Goal: Feedback & Contribution: Leave review/rating

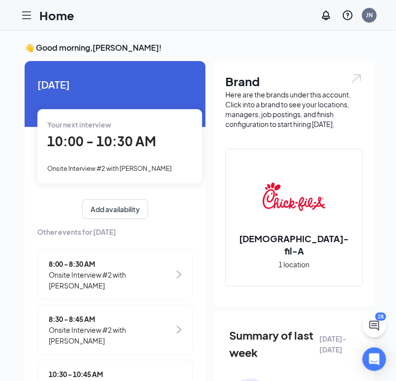
click at [137, 155] on div "Your next interview 10:00 - 10:30 AM Onsite Interview #2 with [PERSON_NAME]" at bounding box center [119, 146] width 165 height 74
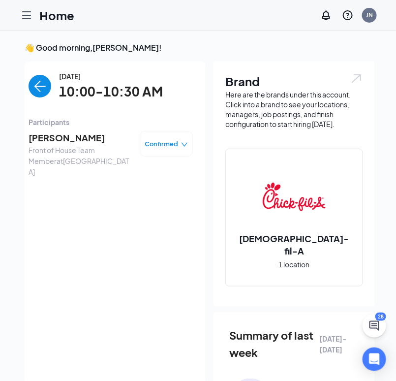
scroll to position [3, 0]
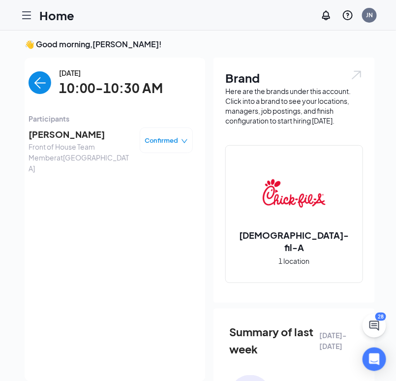
click at [68, 132] on span "[PERSON_NAME]" at bounding box center [80, 134] width 103 height 14
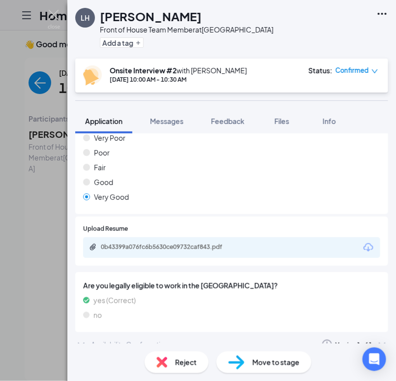
scroll to position [656, 0]
click at [168, 339] on div "Availability Confirmation" at bounding box center [130, 344] width 78 height 10
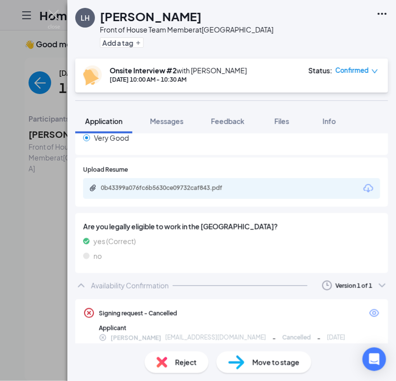
scroll to position [716, 0]
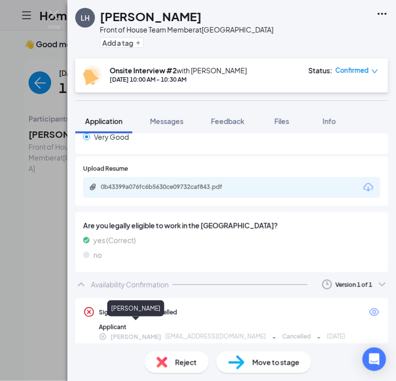
click at [111, 332] on span "[PERSON_NAME]" at bounding box center [136, 337] width 51 height 10
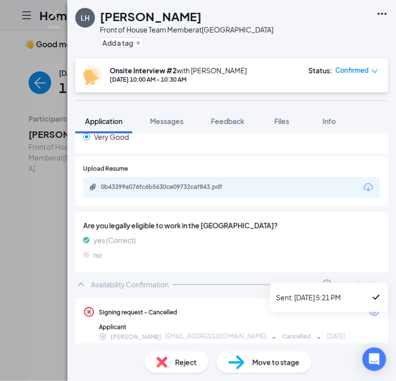
click at [380, 283] on icon "ChevronDown" at bounding box center [382, 285] width 6 height 4
click at [373, 298] on icon "Checkmark" at bounding box center [376, 297] width 12 height 12
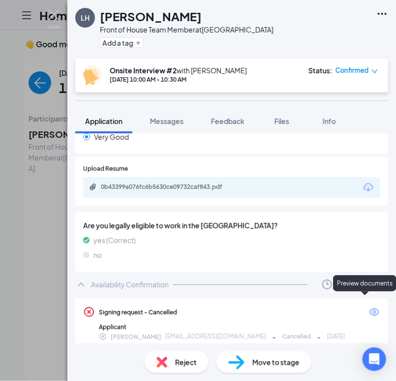
click at [372, 308] on icon "Eye" at bounding box center [374, 312] width 10 height 8
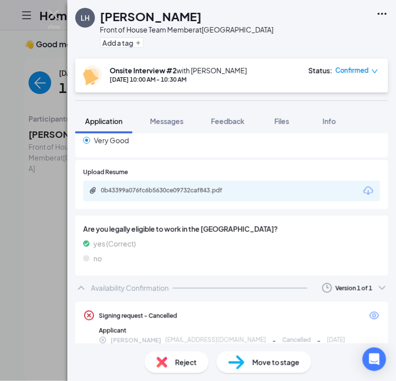
scroll to position [712, 0]
click at [162, 326] on div "Applicant" at bounding box center [239, 330] width 281 height 8
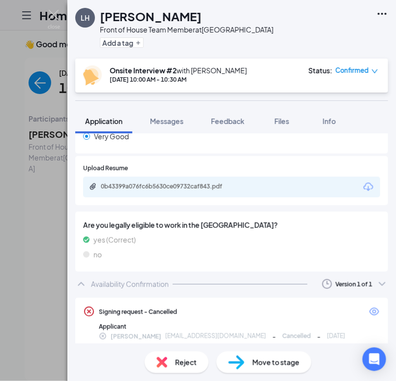
click at [90, 306] on icon "CrossCircle" at bounding box center [89, 312] width 12 height 12
click at [120, 306] on div "Signing request - Cancelled" at bounding box center [130, 312] width 94 height 12
click at [387, 12] on icon "Ellipses" at bounding box center [382, 14] width 12 height 12
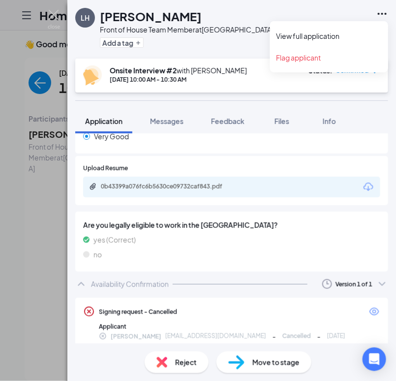
click at [387, 12] on icon "Ellipses" at bounding box center [382, 14] width 12 height 12
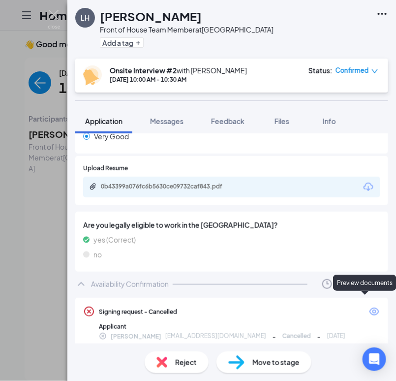
click at [371, 306] on icon "Eye" at bounding box center [374, 312] width 12 height 12
click at [276, 130] on button "Files" at bounding box center [281, 121] width 39 height 25
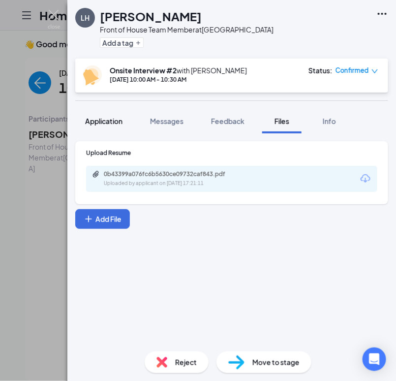
click at [112, 123] on span "Application" at bounding box center [103, 121] width 37 height 9
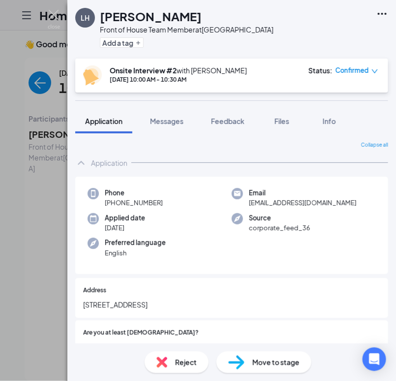
click at [95, 166] on div "Application" at bounding box center [109, 163] width 36 height 10
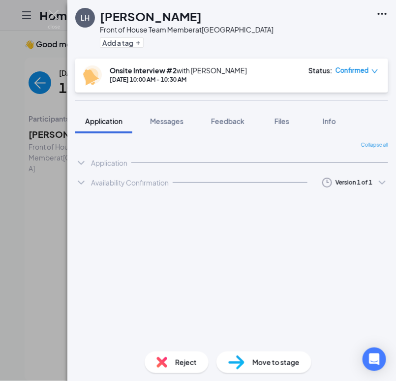
click at [105, 178] on div "Availability Confirmation" at bounding box center [130, 183] width 78 height 10
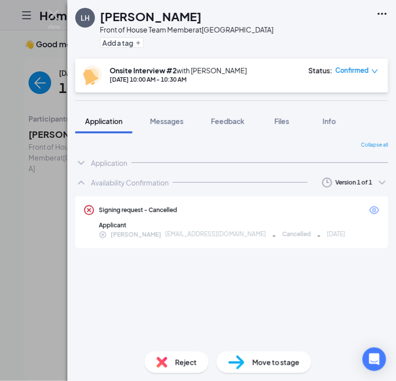
click at [220, 288] on div "Collapse all Application Phone +1 (919) 884-5787 Email guadalupelizet47@gmail.c…" at bounding box center [231, 242] width 313 height 202
click at [282, 237] on span "Cancelled" at bounding box center [296, 234] width 29 height 9
click at [279, 215] on div "Signing request - Cancelled" at bounding box center [231, 210] width 297 height 12
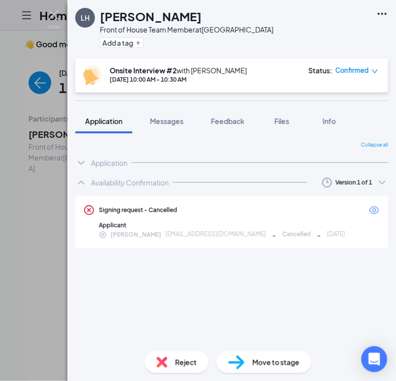
click at [379, 354] on icon "Open Intercom Messenger" at bounding box center [373, 359] width 11 height 13
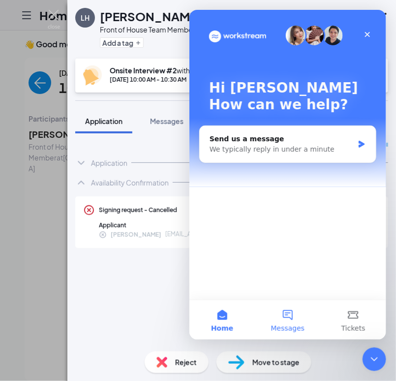
click at [278, 319] on button "Messages" at bounding box center [286, 319] width 65 height 39
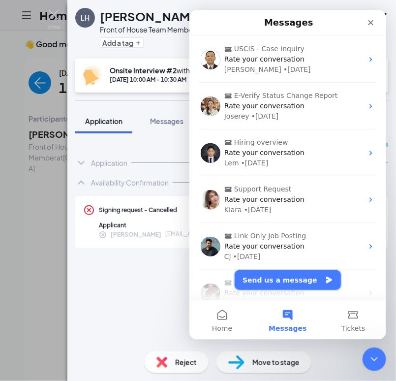
click at [282, 277] on button "Send us a message" at bounding box center [287, 280] width 106 height 20
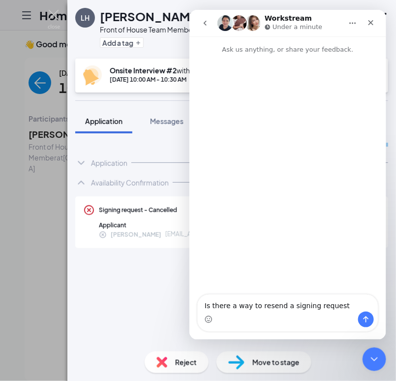
type textarea "Is there a way to resend a signing request?"
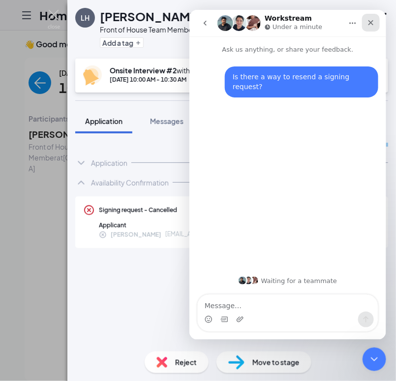
click at [369, 23] on icon "Close" at bounding box center [371, 22] width 8 height 8
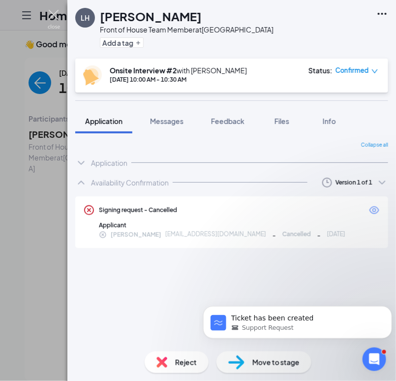
click at [60, 16] on img at bounding box center [54, 19] width 12 height 19
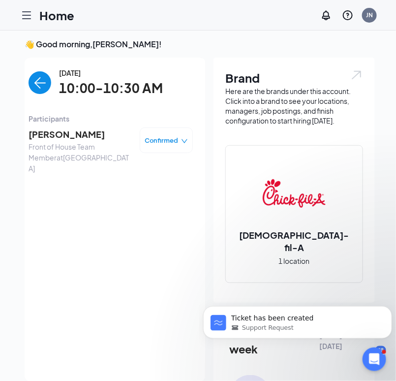
click at [53, 18] on h1 "Home" at bounding box center [56, 15] width 35 height 17
click at [48, 81] on img "back-button" at bounding box center [40, 82] width 23 height 23
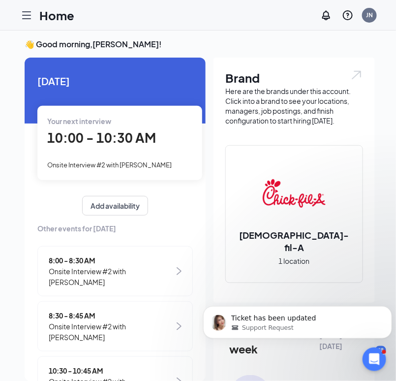
scroll to position [47, 0]
click at [123, 131] on span "10:00 - 10:30 AM" at bounding box center [101, 137] width 109 height 16
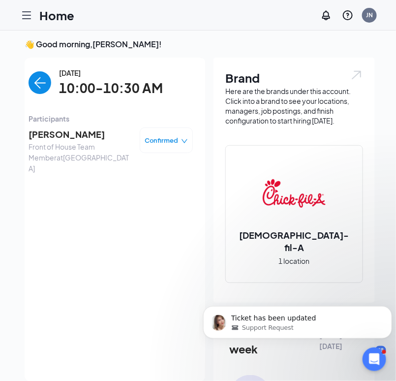
click at [100, 134] on span "[PERSON_NAME]" at bounding box center [80, 134] width 103 height 14
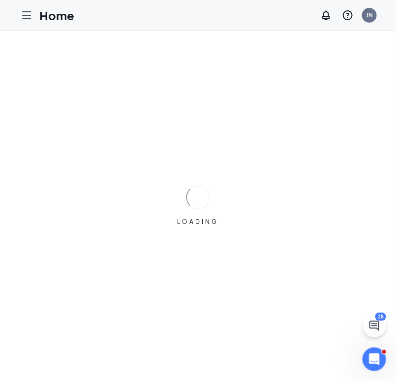
click at [25, 20] on icon "Hamburger" at bounding box center [27, 15] width 12 height 12
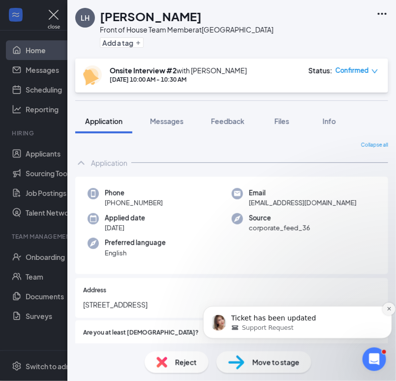
click at [386, 306] on icon "Dismiss notification" at bounding box center [388, 308] width 5 height 5
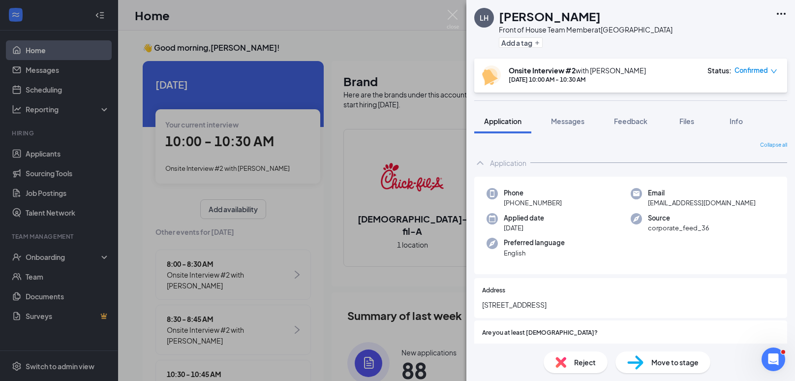
click at [396, 156] on div "Application" at bounding box center [630, 163] width 313 height 20
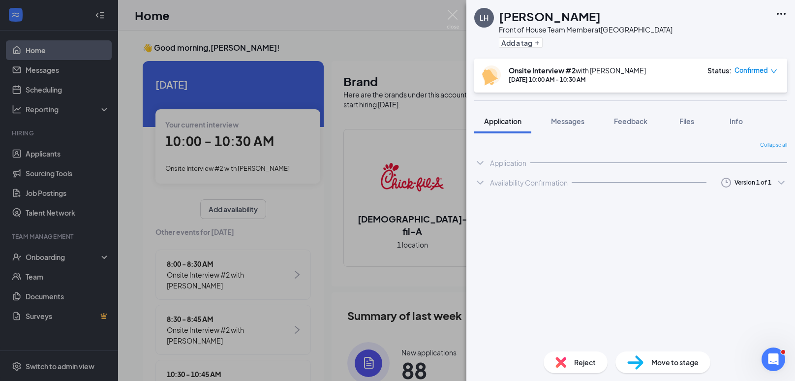
click at [396, 156] on div "Application" at bounding box center [630, 163] width 313 height 20
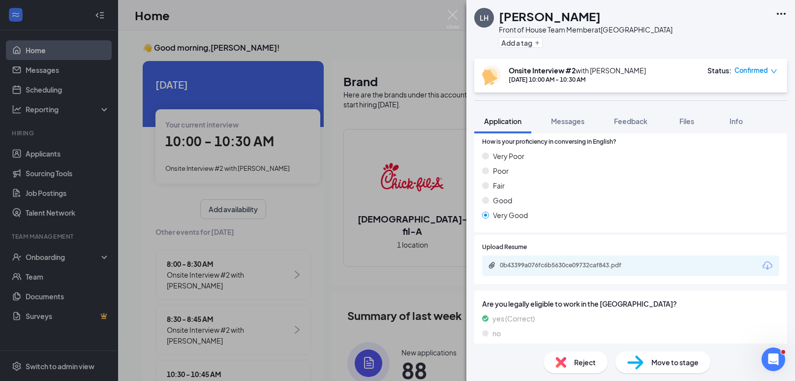
scroll to position [639, 0]
click at [396, 260] on div "0b43399a076fc6b5630ce09732caf843.pdf" at bounding box center [569, 264] width 138 height 8
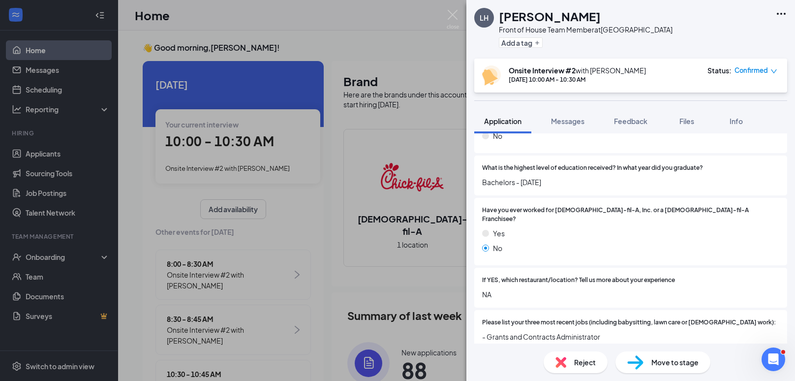
scroll to position [656, 0]
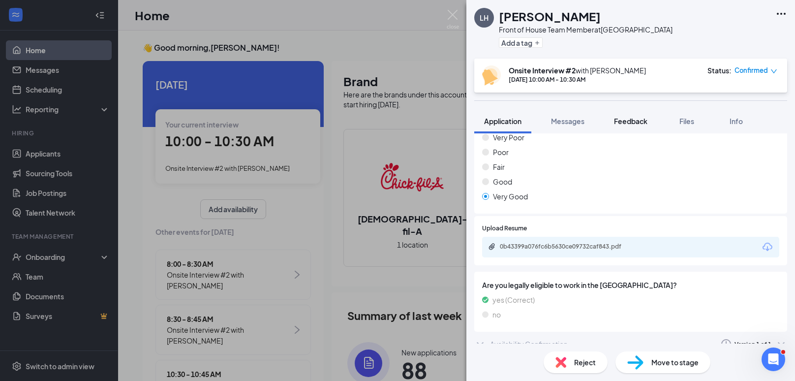
click at [396, 123] on span "Feedback" at bounding box center [630, 121] width 33 height 9
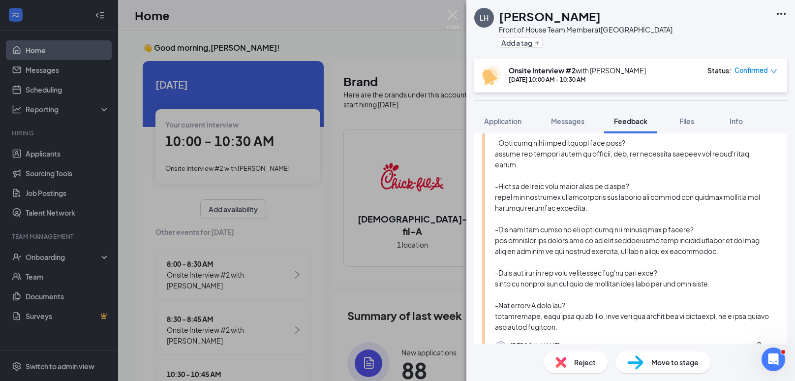
scroll to position [285, 0]
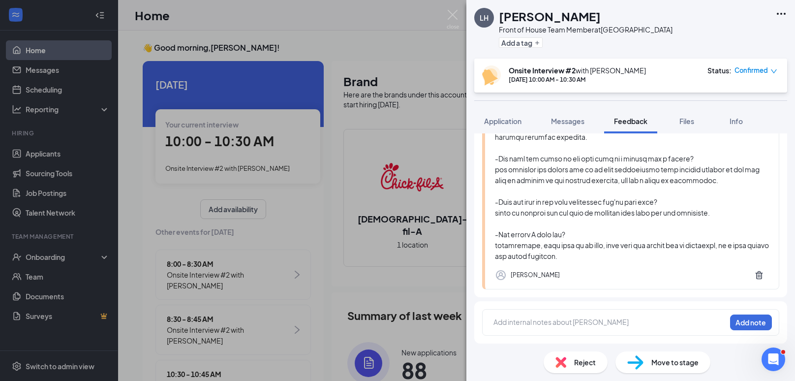
click at [396, 320] on div at bounding box center [610, 322] width 232 height 10
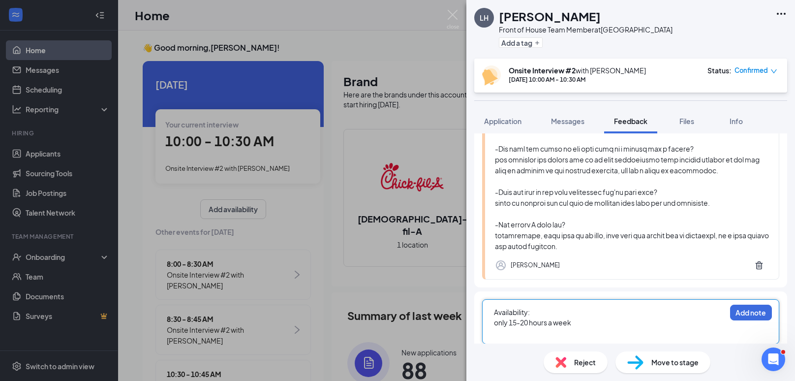
scroll to position [303, 0]
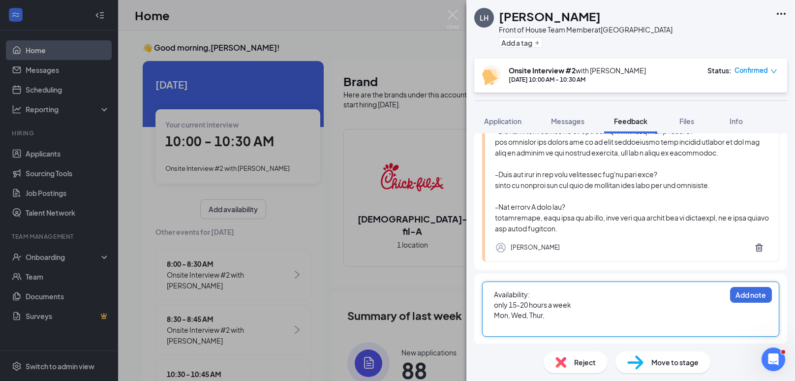
click at [396, 319] on span "Mon, Wed, Thur," at bounding box center [519, 314] width 51 height 9
click at [396, 310] on div "only 15-20 hours a week" at bounding box center [610, 305] width 232 height 10
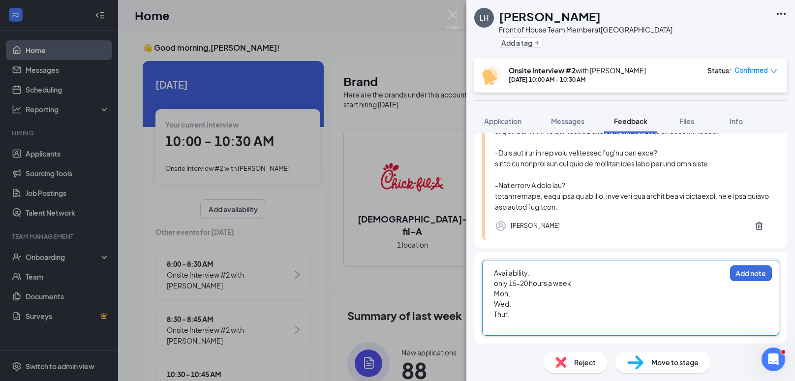
scroll to position [334, 0]
click at [396, 308] on div "Wed," at bounding box center [610, 304] width 232 height 10
click at [396, 293] on div "Mon:" at bounding box center [610, 293] width 232 height 10
click at [396, 304] on div "Wed:" at bounding box center [610, 304] width 232 height 10
click at [396, 275] on div "Availability:" at bounding box center [610, 273] width 232 height 10
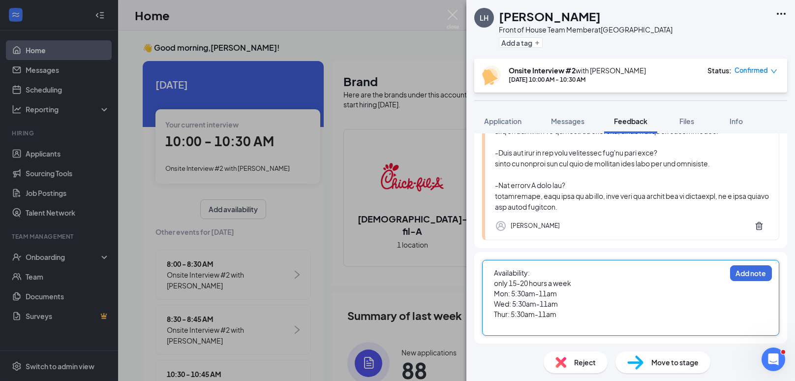
click at [396, 323] on div at bounding box center [610, 324] width 232 height 10
click at [396, 275] on button "Add note" at bounding box center [751, 273] width 42 height 16
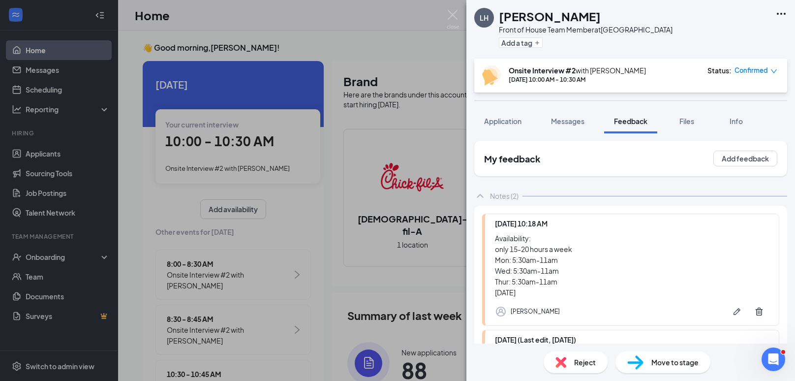
scroll to position [0, 0]
click at [396, 249] on div "Availability: only 15-20 hours a week Mon: 5:30am-11am Wed: 5:30am-11am Thur: 5…" at bounding box center [632, 265] width 274 height 65
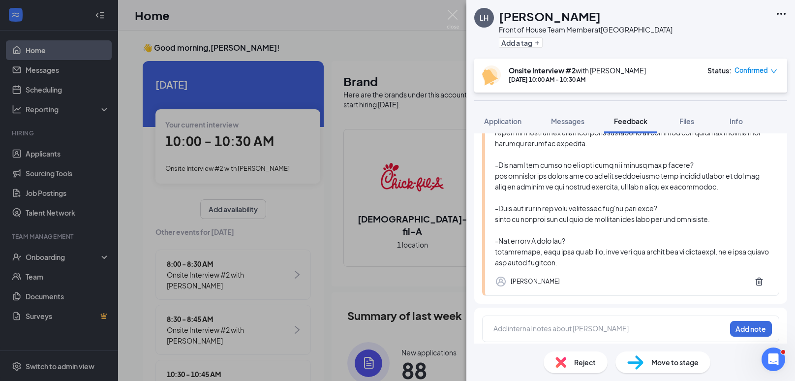
scroll to position [400, 0]
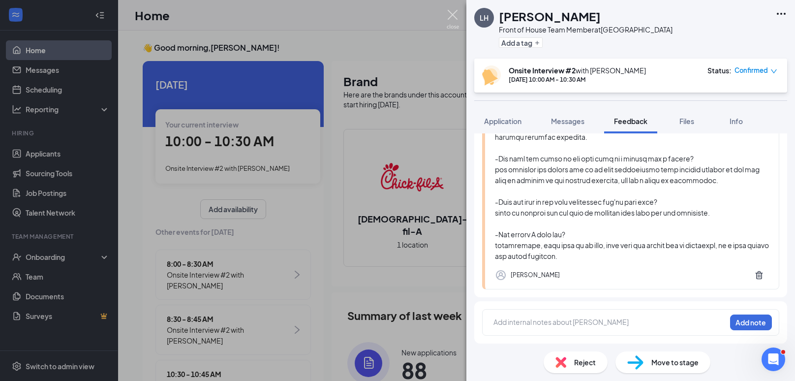
click at [396, 15] on img at bounding box center [453, 19] width 12 height 19
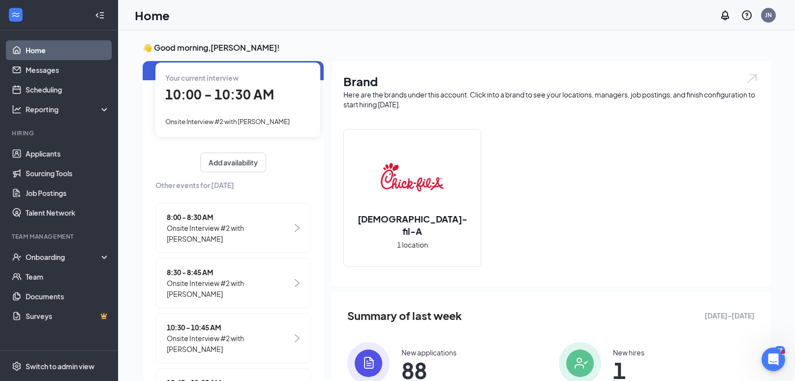
scroll to position [56, 0]
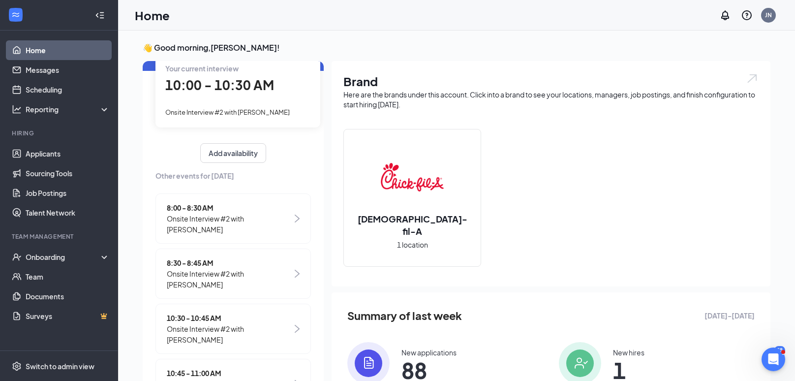
click at [241, 98] on div "Your current interview 10:00 - 10:30 AM Onsite Interview #2 with [PERSON_NAME]" at bounding box center [237, 90] width 165 height 74
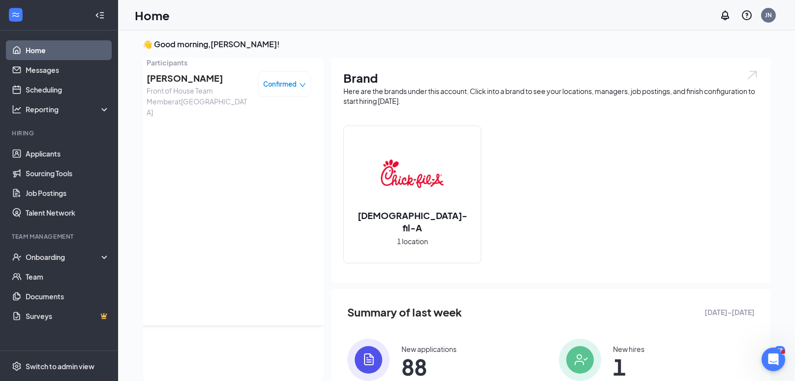
scroll to position [0, 0]
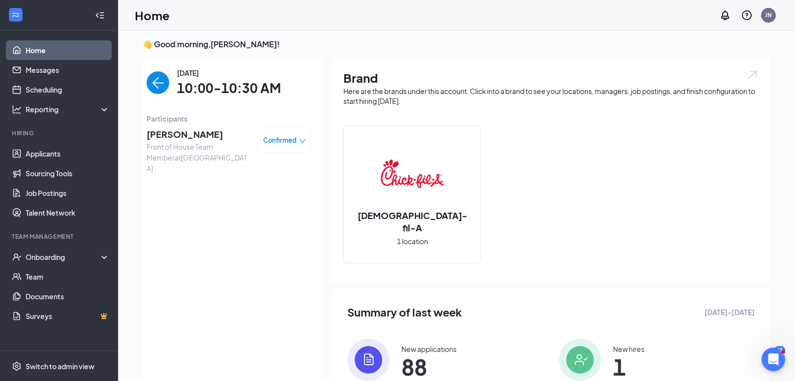
click at [196, 138] on span "[PERSON_NAME]" at bounding box center [198, 134] width 103 height 14
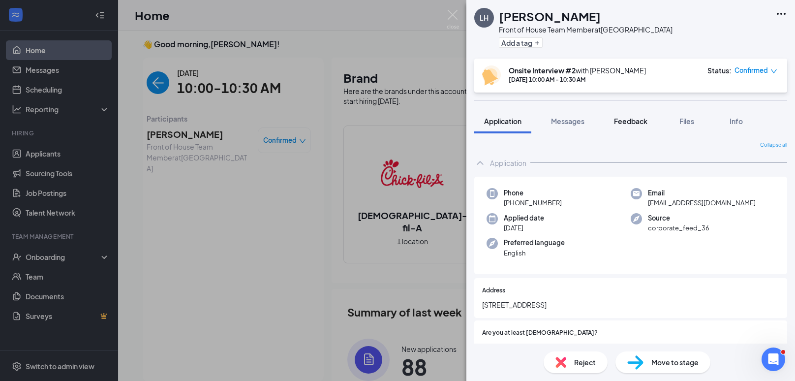
click at [396, 130] on button "Feedback" at bounding box center [630, 121] width 53 height 25
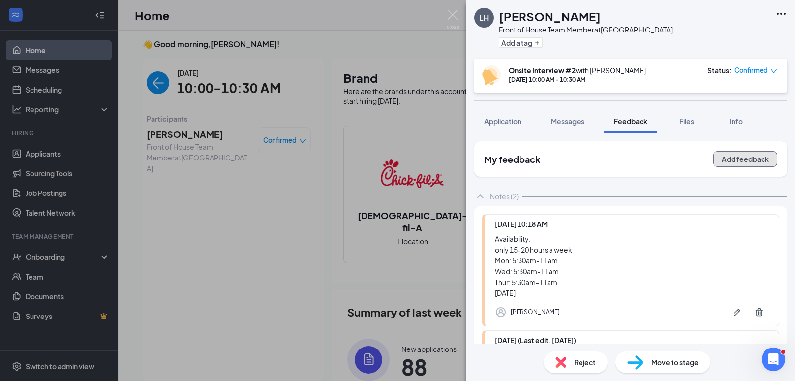
click at [396, 159] on button "Add feedback" at bounding box center [745, 159] width 64 height 16
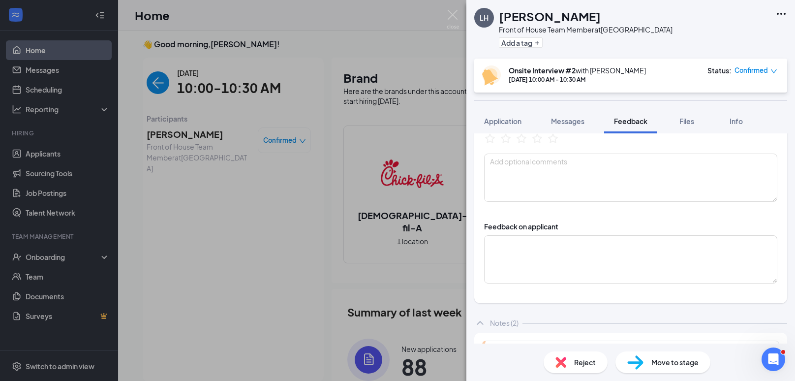
scroll to position [362, 0]
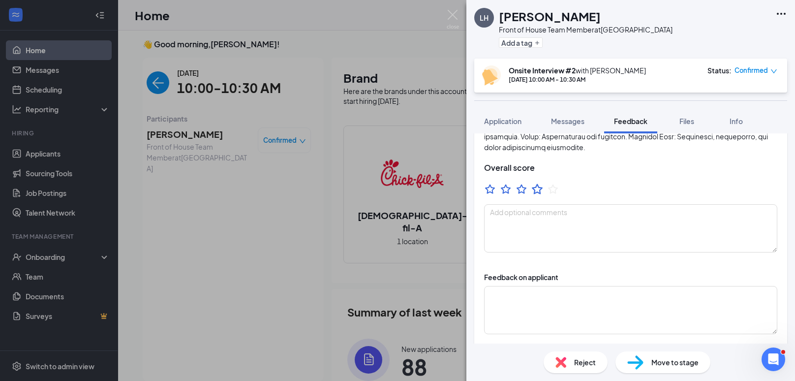
click at [396, 183] on icon "StarBorder" at bounding box center [537, 189] width 13 height 13
click at [396, 206] on textarea at bounding box center [630, 228] width 293 height 48
type textarea "a"
click at [396, 296] on textarea at bounding box center [630, 310] width 293 height 48
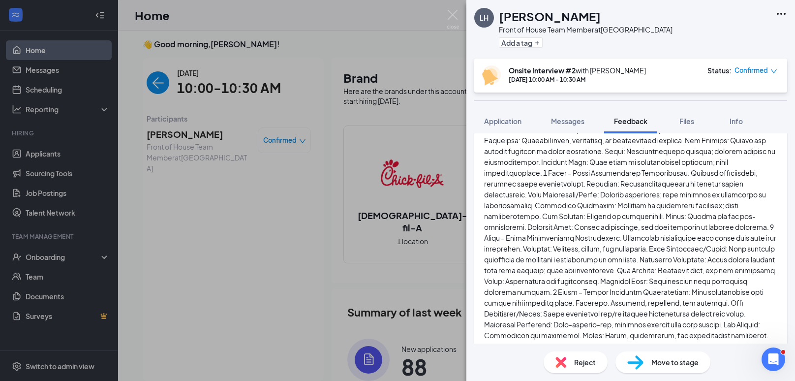
scroll to position [0, 0]
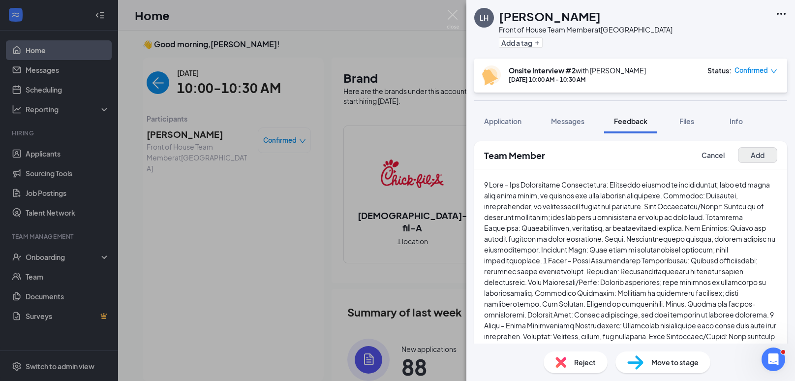
type textarea "availability limited but could take the pressure off of some of the openers, an…"
click at [396, 160] on button "Add" at bounding box center [757, 155] width 39 height 16
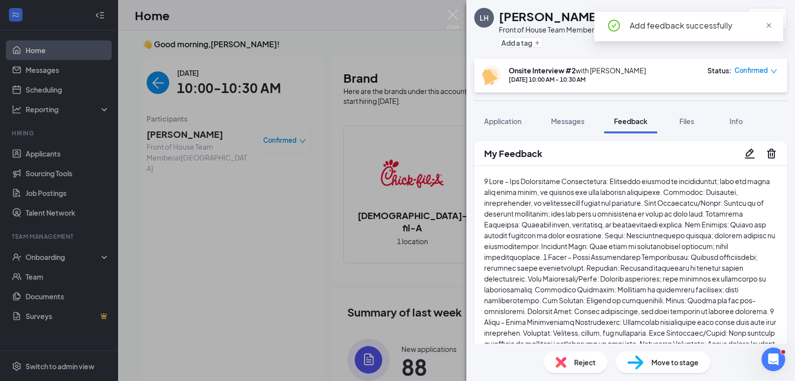
click at [396, 20] on link at bounding box center [769, 25] width 7 height 11
click at [396, 17] on img at bounding box center [453, 19] width 12 height 19
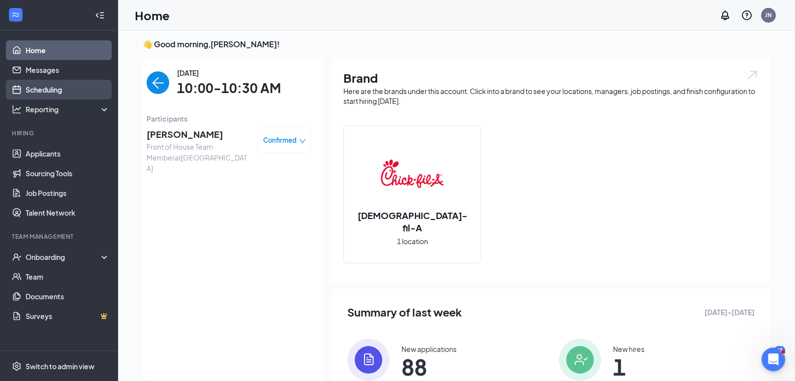
click at [61, 89] on link "Scheduling" at bounding box center [68, 90] width 84 height 20
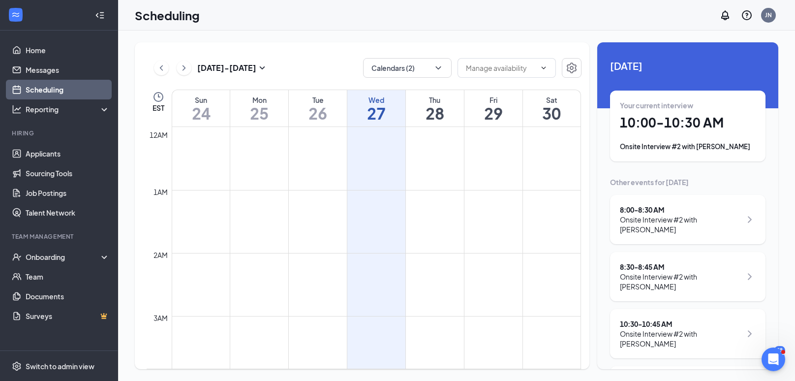
scroll to position [484, 0]
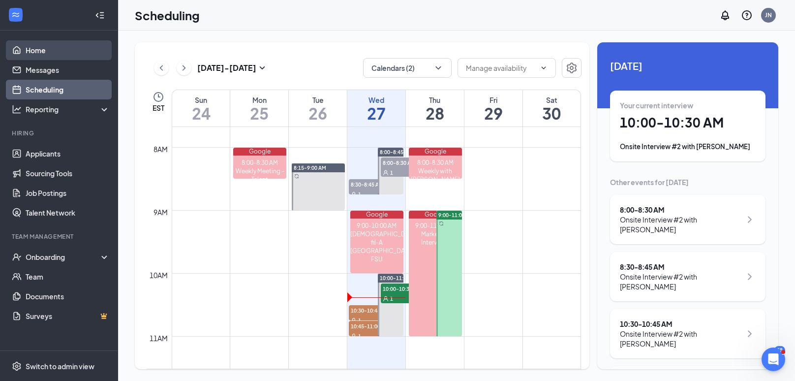
click at [37, 55] on link "Home" at bounding box center [68, 50] width 84 height 20
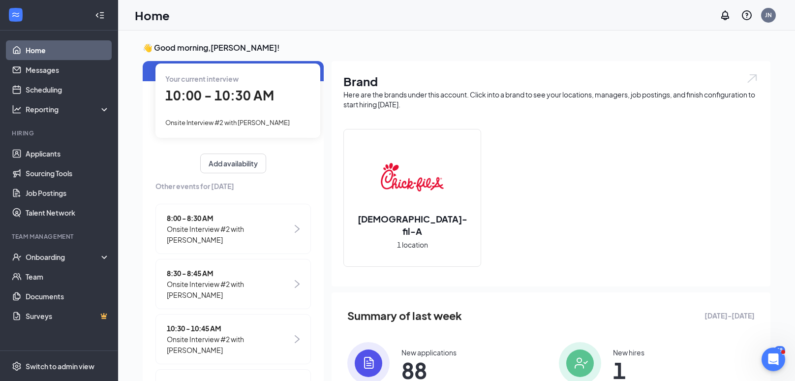
scroll to position [56, 0]
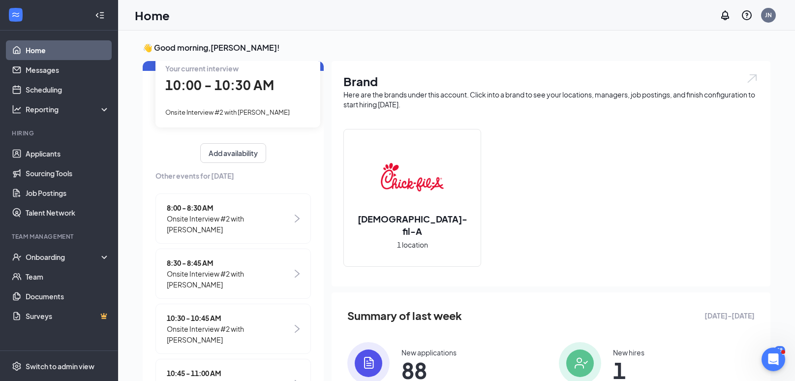
click at [228, 312] on span "10:30 - 10:45 AM" at bounding box center [229, 317] width 125 height 11
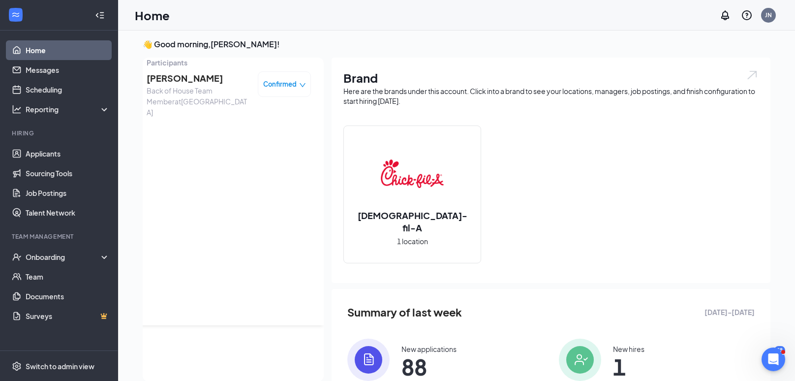
scroll to position [0, 0]
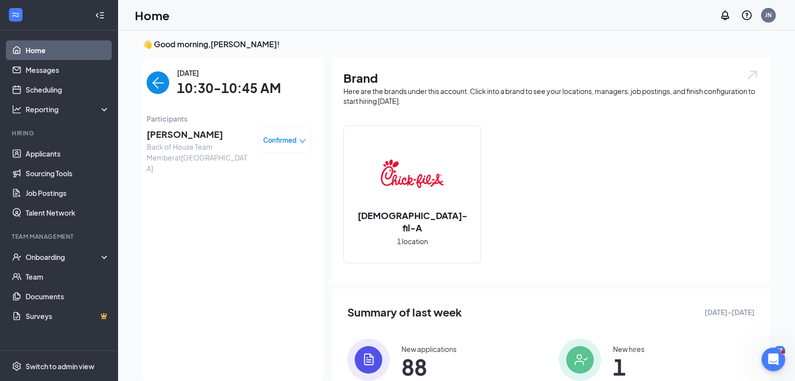
click at [192, 133] on span "[PERSON_NAME]" at bounding box center [198, 134] width 103 height 14
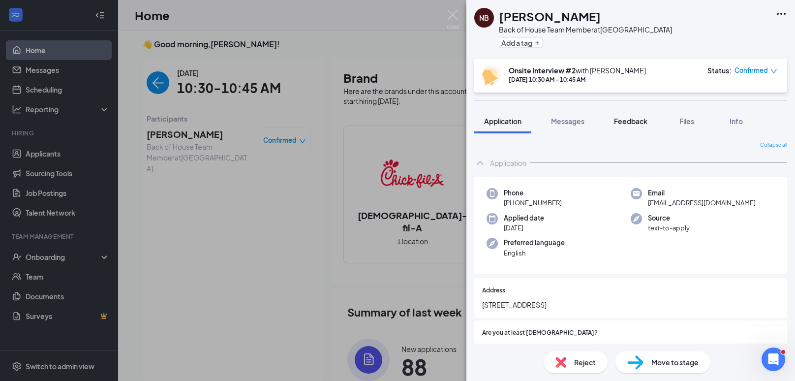
click at [396, 120] on span "Feedback" at bounding box center [630, 121] width 33 height 9
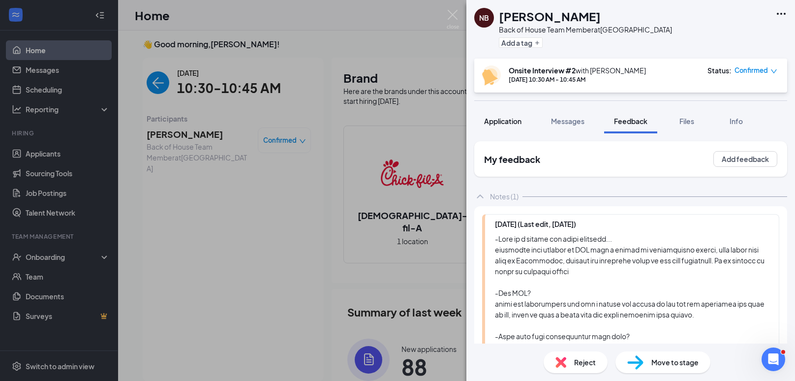
click at [396, 125] on button "Application" at bounding box center [502, 121] width 57 height 25
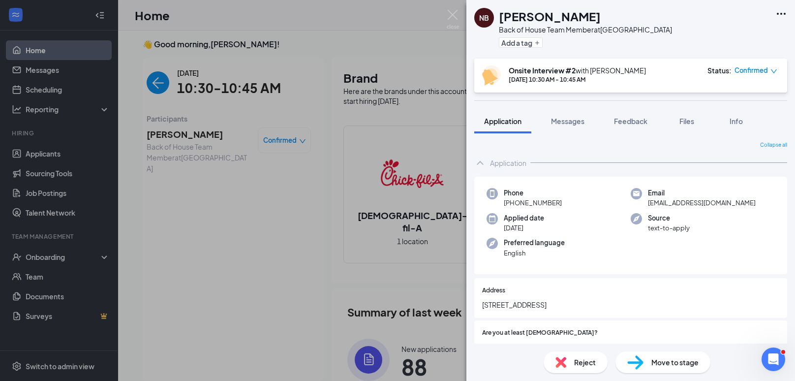
scroll to position [576, 0]
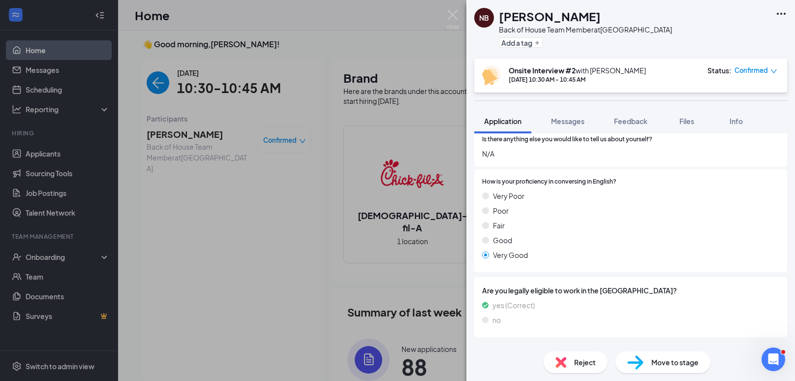
click at [396, 345] on div "Version 1 of 1" at bounding box center [753, 349] width 37 height 8
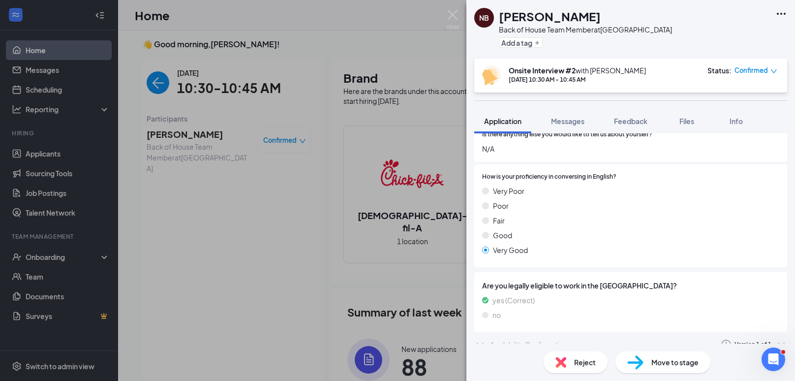
click at [396, 338] on div "Availability Confirmation Version 1 of 1" at bounding box center [630, 345] width 313 height 20
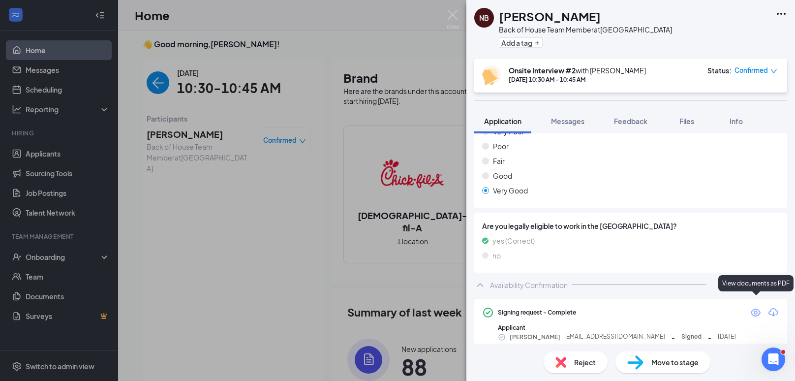
click at [396, 307] on icon "Eye" at bounding box center [756, 313] width 12 height 12
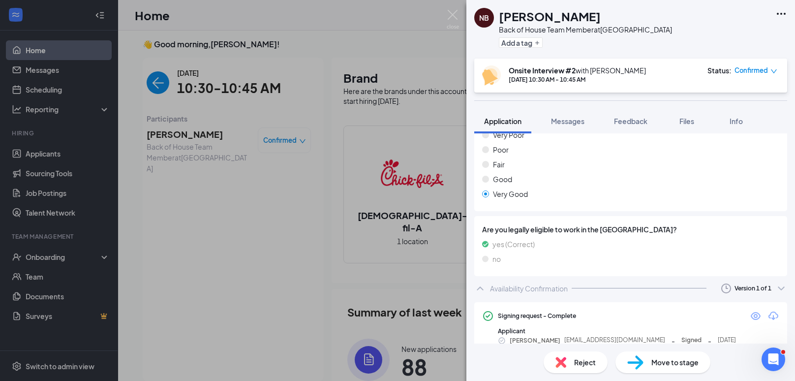
scroll to position [0, 0]
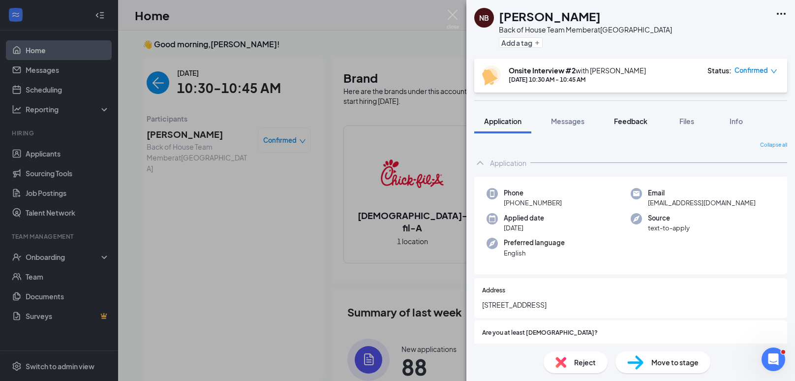
click at [396, 115] on button "Feedback" at bounding box center [630, 121] width 53 height 25
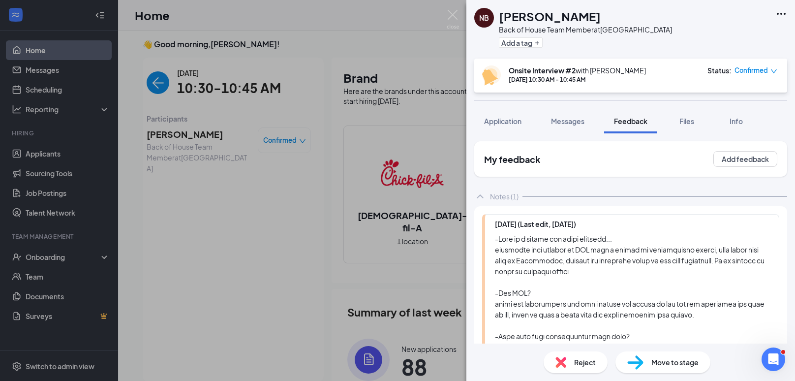
click at [396, 20] on img at bounding box center [453, 19] width 12 height 19
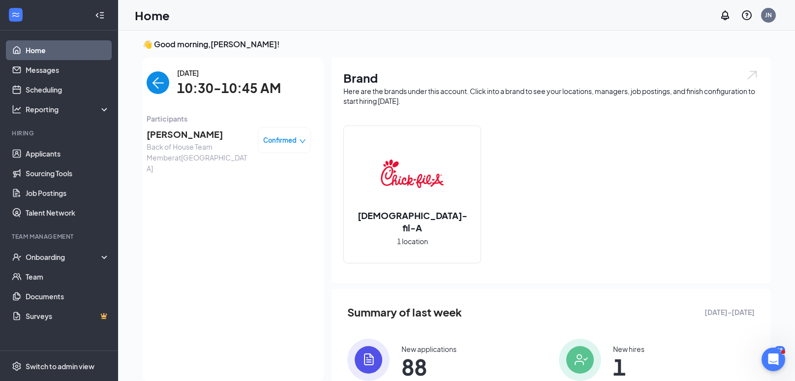
click at [156, 86] on img "back-button" at bounding box center [158, 82] width 23 height 23
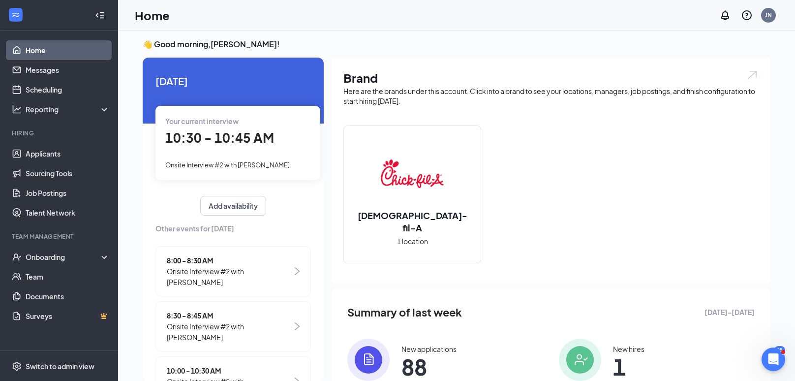
scroll to position [67, 0]
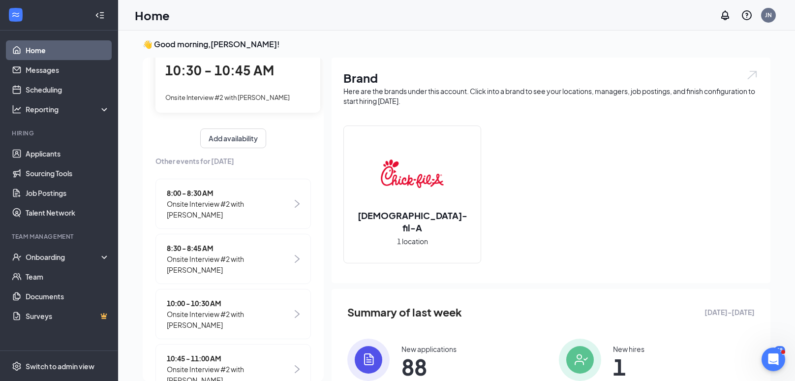
click at [258, 89] on div "Your current interview 10:30 - 10:45 AM Onsite Interview #2 with [PERSON_NAME]" at bounding box center [237, 75] width 165 height 74
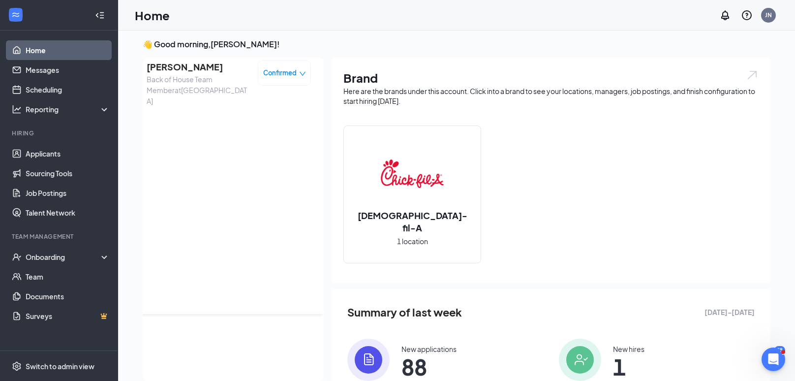
scroll to position [0, 0]
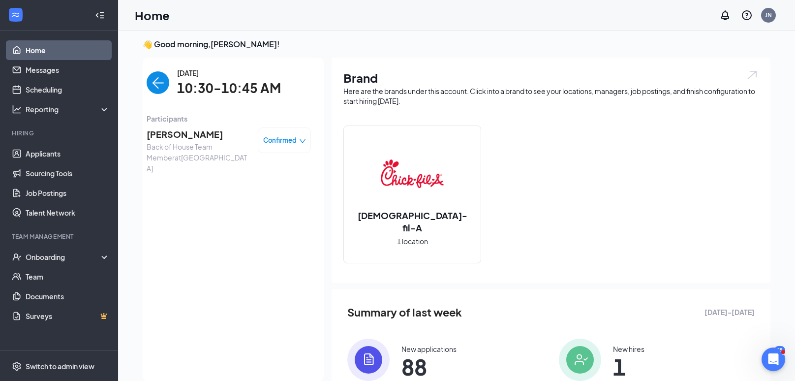
click at [186, 130] on span "[PERSON_NAME]" at bounding box center [198, 134] width 103 height 14
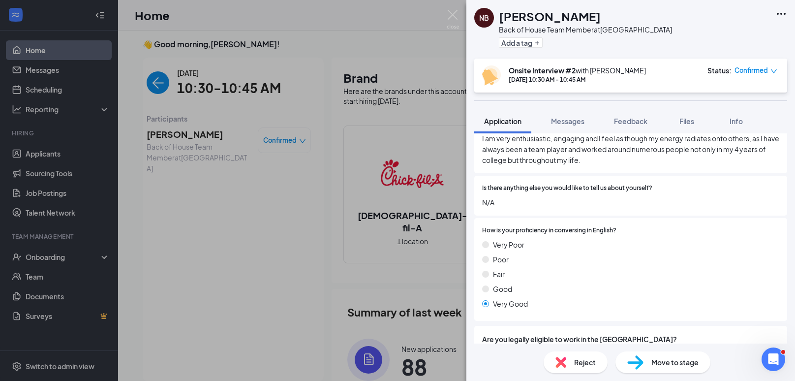
scroll to position [581, 0]
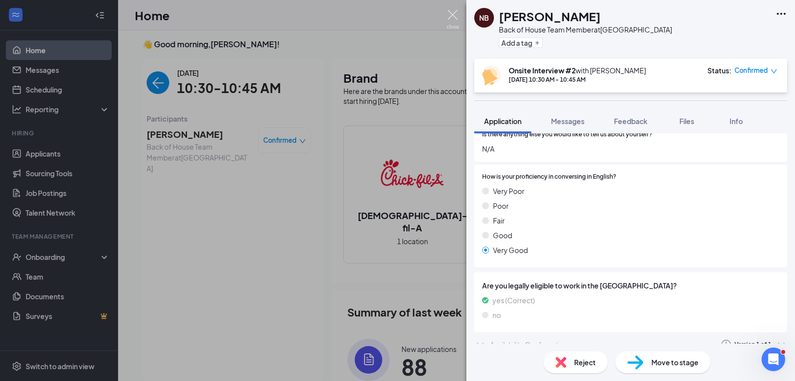
click at [396, 18] on img at bounding box center [453, 19] width 12 height 19
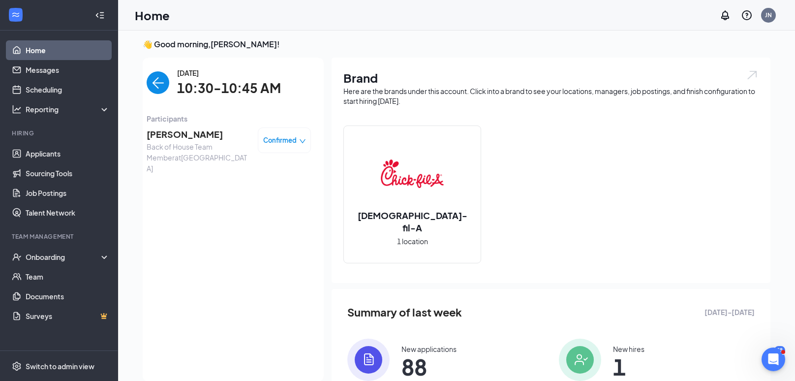
click at [166, 73] on img "back-button" at bounding box center [158, 82] width 23 height 23
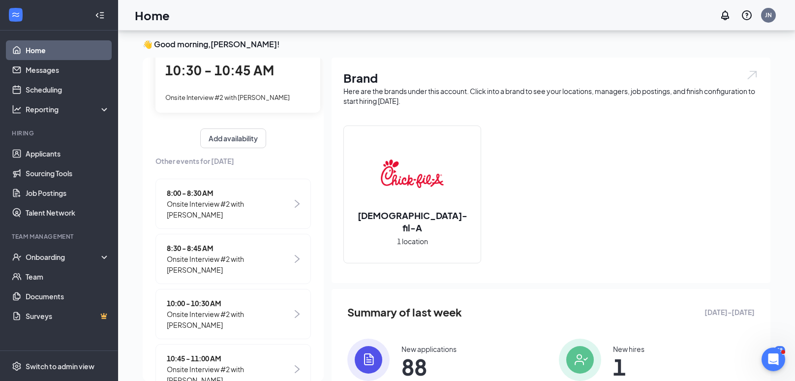
scroll to position [99, 0]
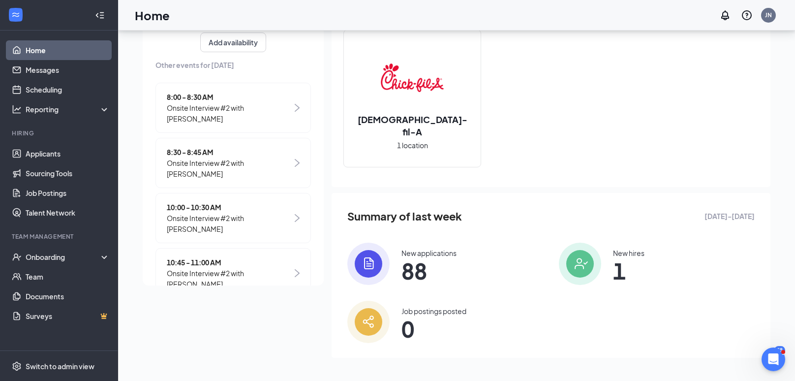
click at [189, 268] on span "Onsite Interview #2 with [PERSON_NAME]" at bounding box center [229, 279] width 125 height 22
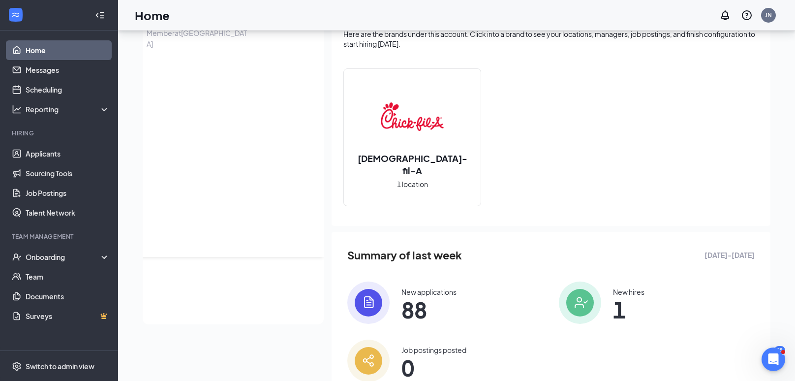
scroll to position [0, 0]
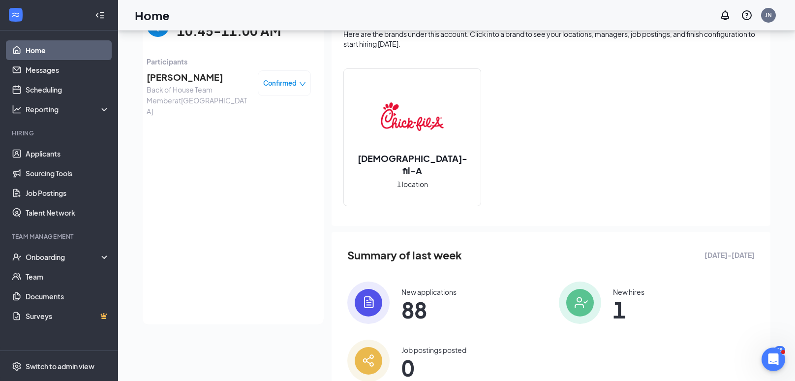
click at [179, 83] on span "[PERSON_NAME]" at bounding box center [198, 77] width 103 height 14
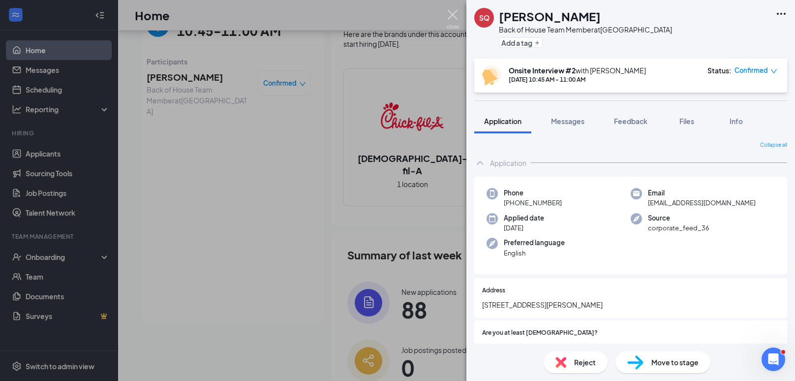
click at [396, 17] on img at bounding box center [453, 19] width 12 height 19
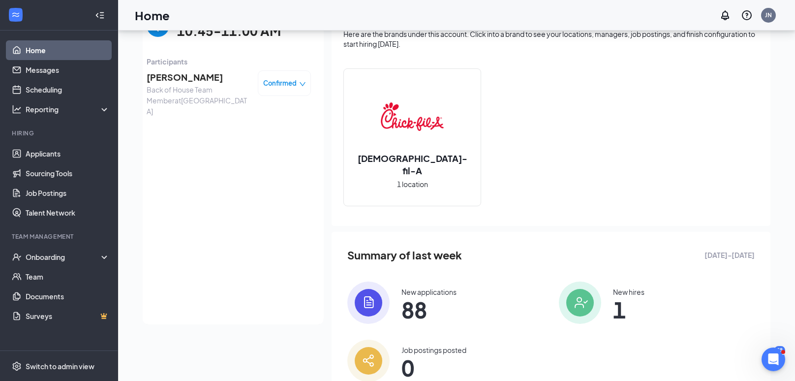
click at [177, 82] on span "[PERSON_NAME]" at bounding box center [198, 77] width 103 height 14
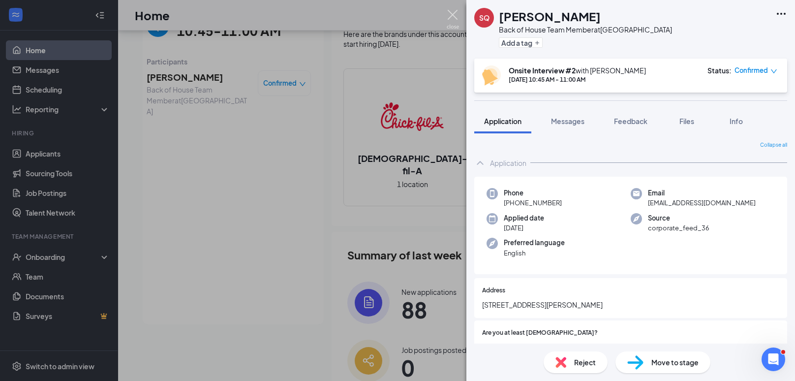
click at [396, 21] on img at bounding box center [453, 19] width 12 height 19
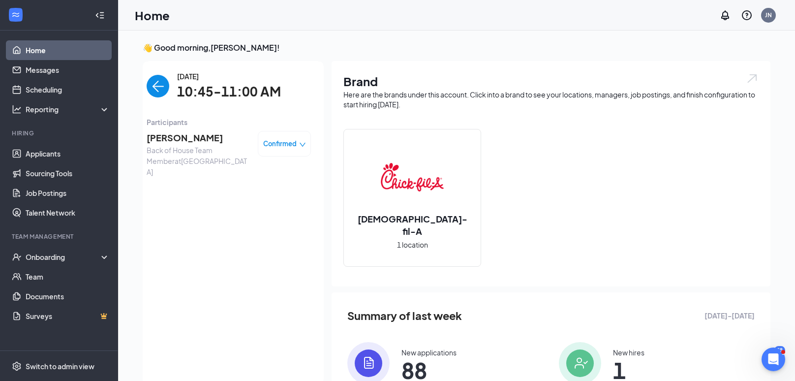
click at [149, 85] on img "back-button" at bounding box center [158, 86] width 23 height 23
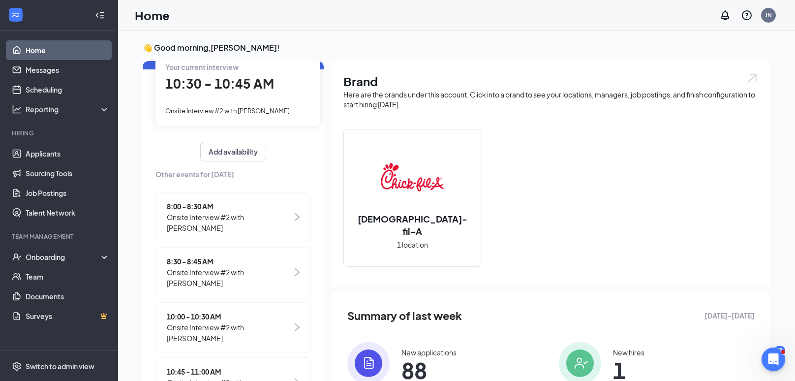
scroll to position [67, 0]
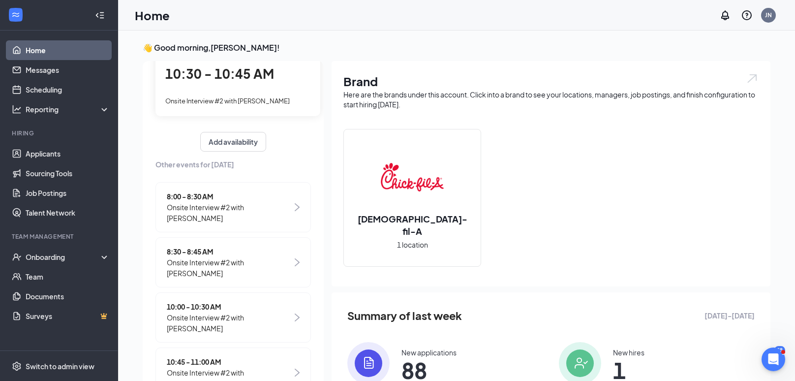
click at [247, 214] on div "8:00 - 8:30 AM Onsite Interview #2 with [PERSON_NAME]" at bounding box center [232, 207] width 155 height 50
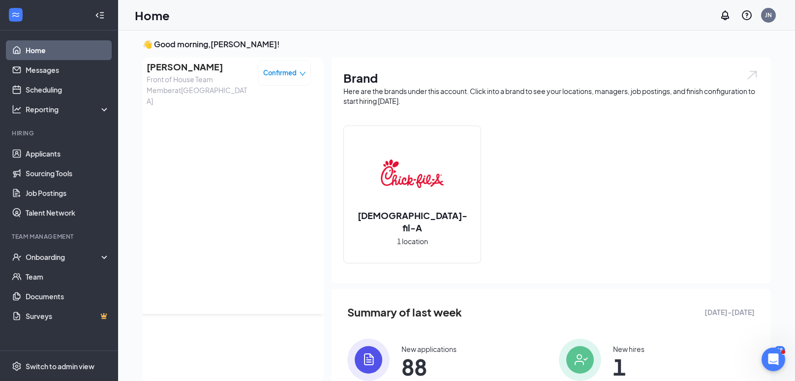
scroll to position [0, 0]
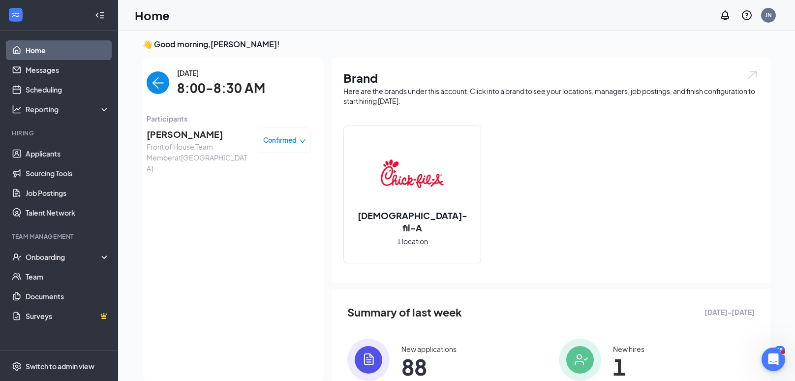
click at [186, 129] on span "[PERSON_NAME]" at bounding box center [198, 134] width 103 height 14
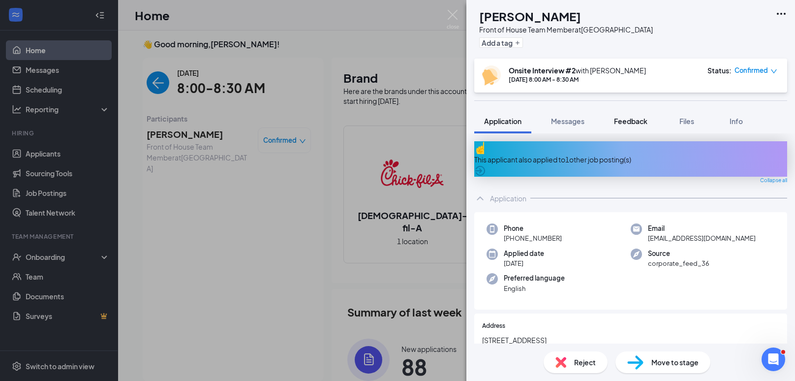
click at [396, 119] on span "Feedback" at bounding box center [630, 121] width 33 height 9
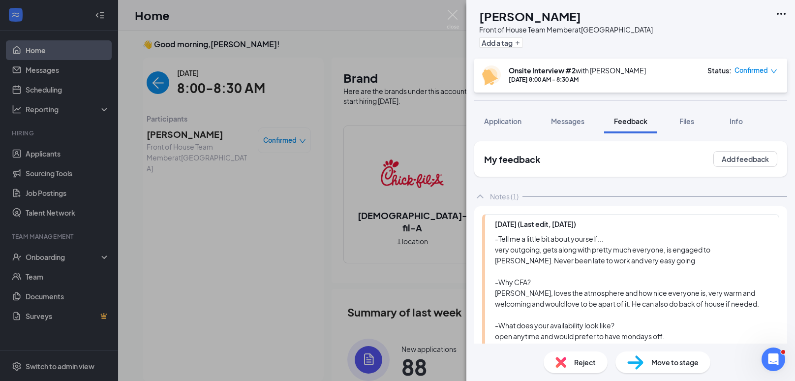
scroll to position [198, 0]
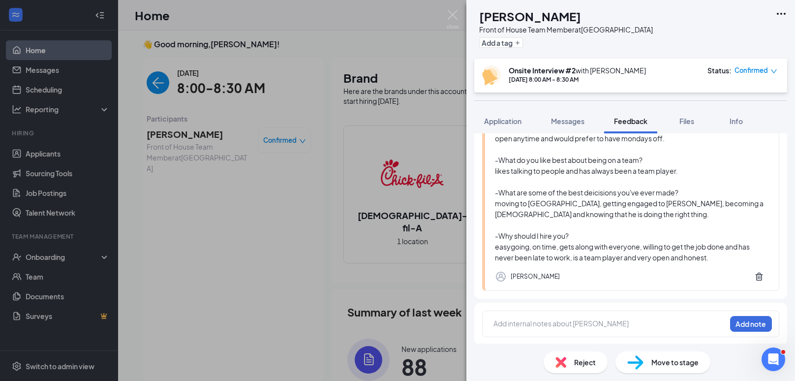
click at [396, 314] on div "Add internal notes about [PERSON_NAME] Add note" at bounding box center [630, 323] width 297 height 27
click at [396, 318] on div at bounding box center [609, 325] width 233 height 14
click at [396, 323] on div at bounding box center [610, 323] width 232 height 10
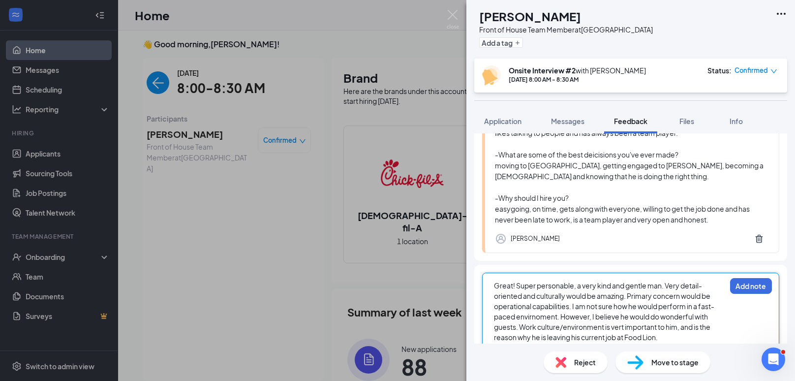
scroll to position [257, 0]
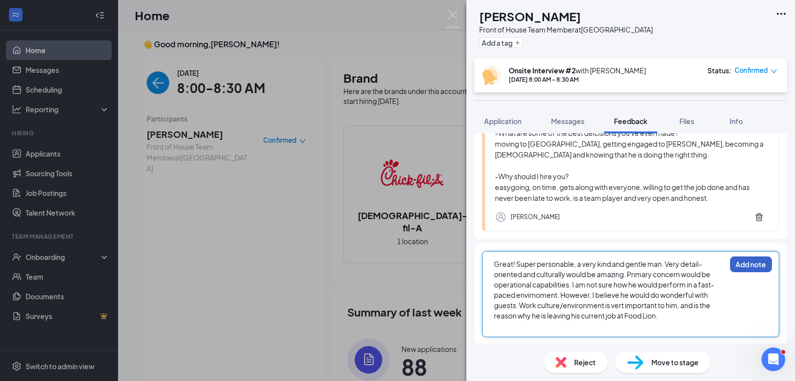
click at [396, 259] on button "Add note" at bounding box center [751, 264] width 42 height 16
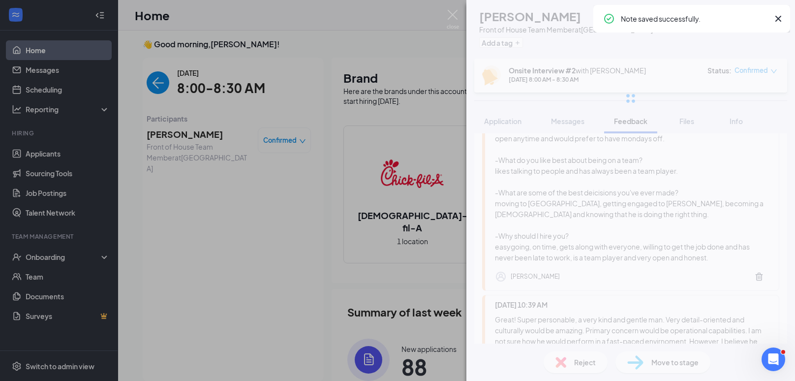
scroll to position [0, 0]
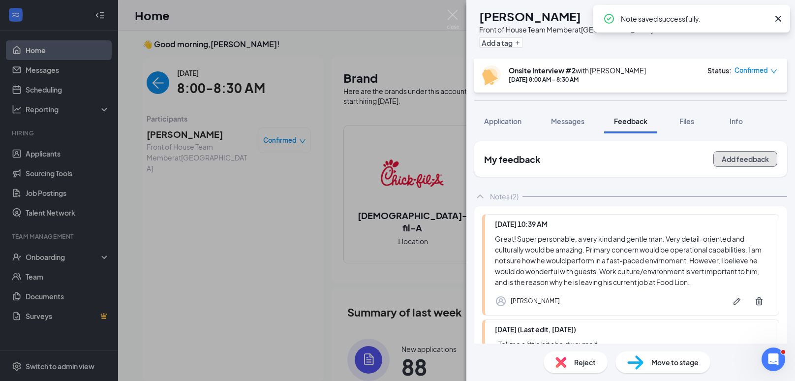
click at [396, 158] on button "Add feedback" at bounding box center [745, 159] width 64 height 16
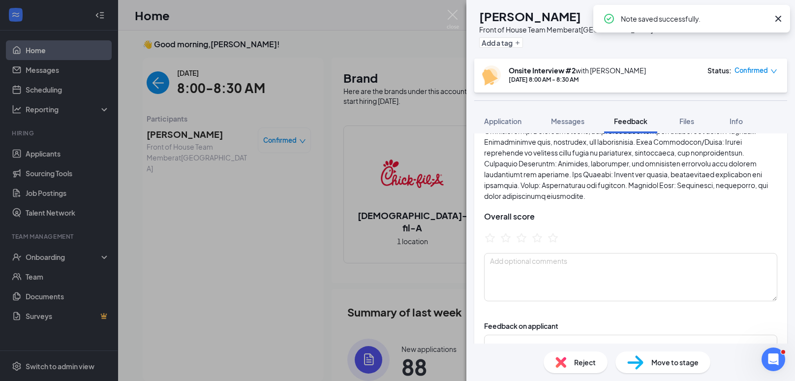
scroll to position [319, 0]
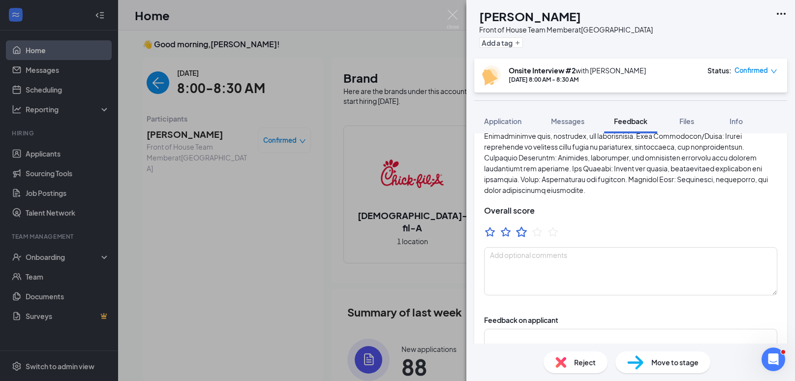
click at [396, 225] on icon "StarBorder" at bounding box center [521, 231] width 13 height 13
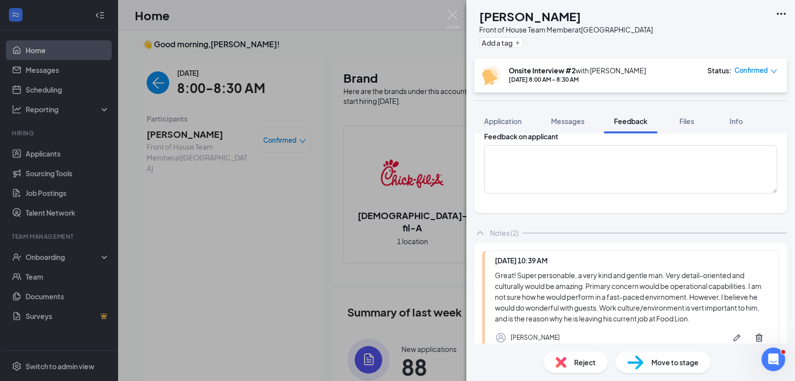
scroll to position [0, 0]
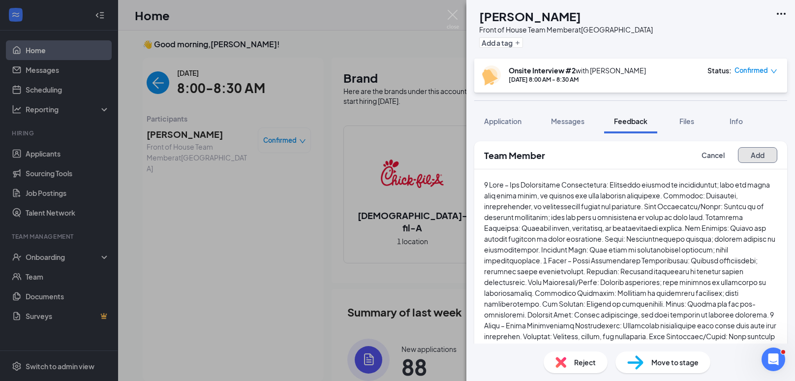
click at [396, 151] on button "Add" at bounding box center [757, 155] width 39 height 16
click at [396, 153] on button "Add" at bounding box center [757, 155] width 39 height 16
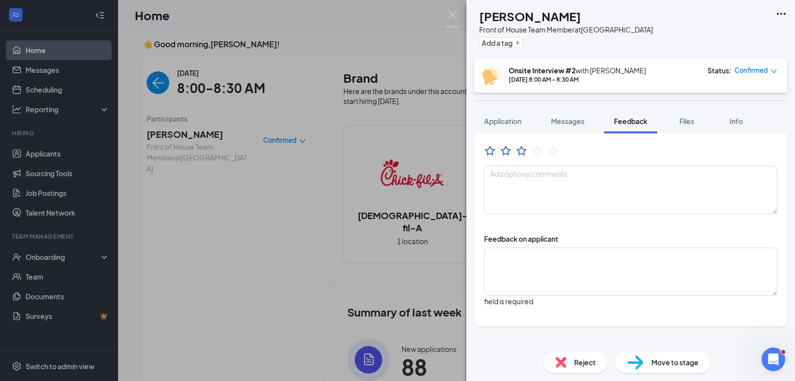
scroll to position [382, 0]
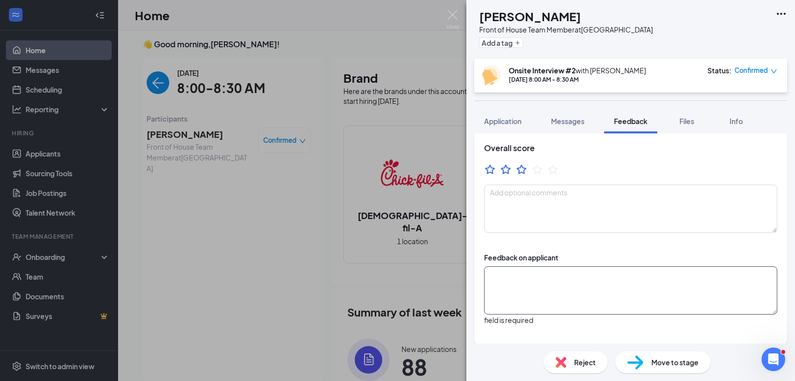
click at [396, 273] on textarea at bounding box center [630, 290] width 293 height 48
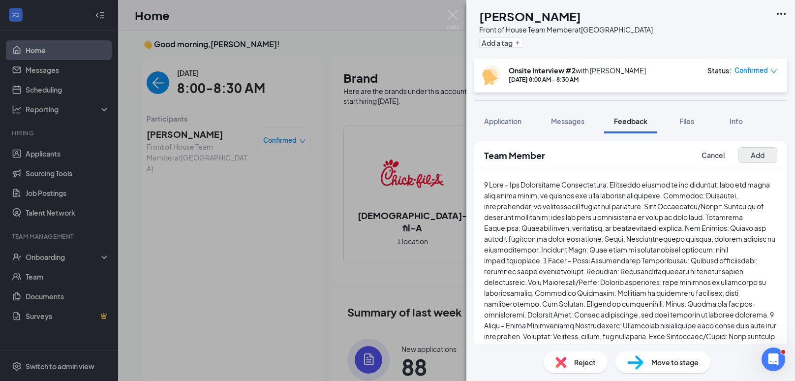
type textarea "See general notes below"
click at [396, 161] on button "Add" at bounding box center [757, 155] width 39 height 16
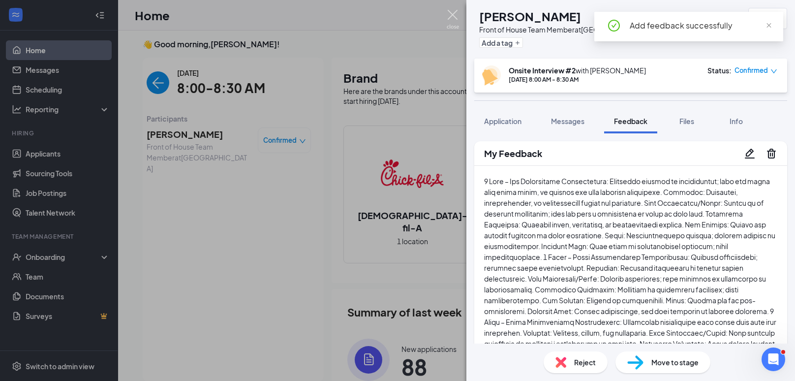
click at [396, 18] on img at bounding box center [453, 19] width 12 height 19
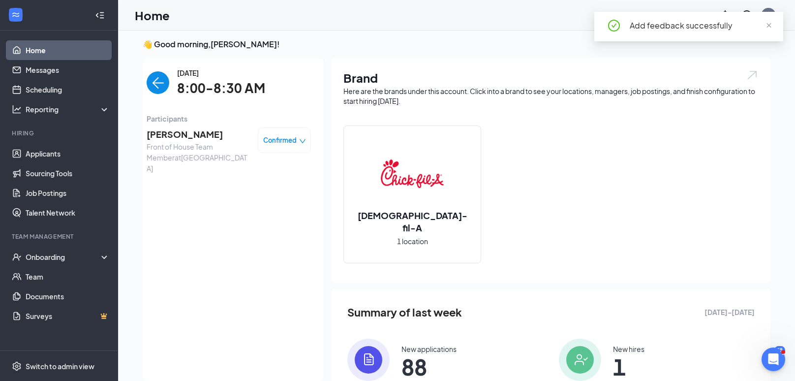
click at [159, 89] on img "back-button" at bounding box center [158, 82] width 23 height 23
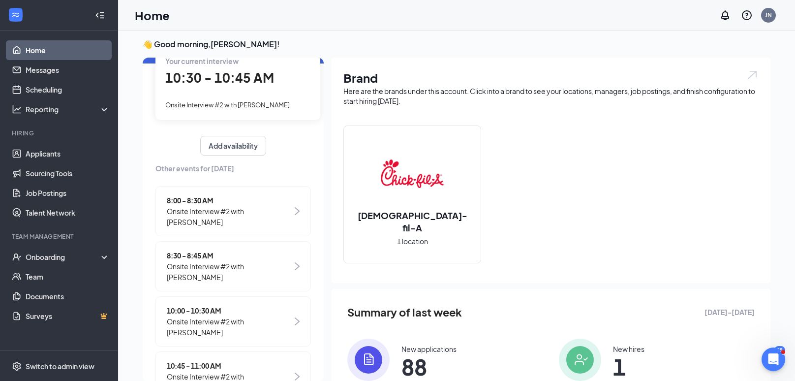
scroll to position [67, 0]
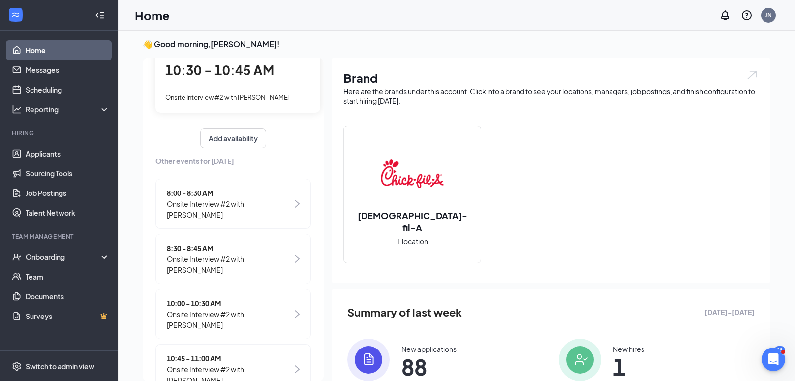
click at [265, 243] on span "8:30 - 8:45 AM" at bounding box center [229, 248] width 125 height 11
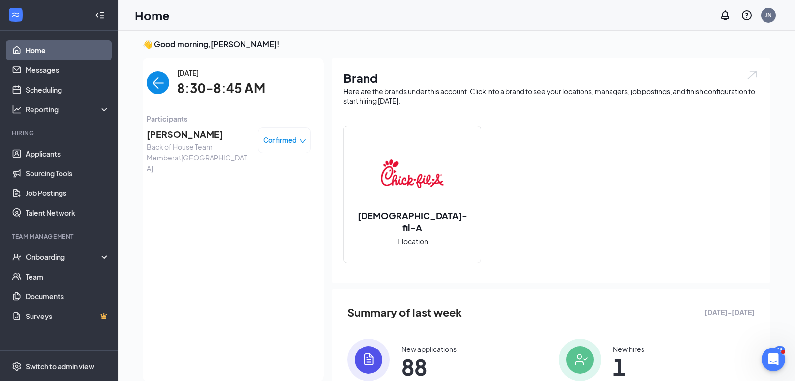
click at [176, 130] on span "[PERSON_NAME]" at bounding box center [198, 134] width 103 height 14
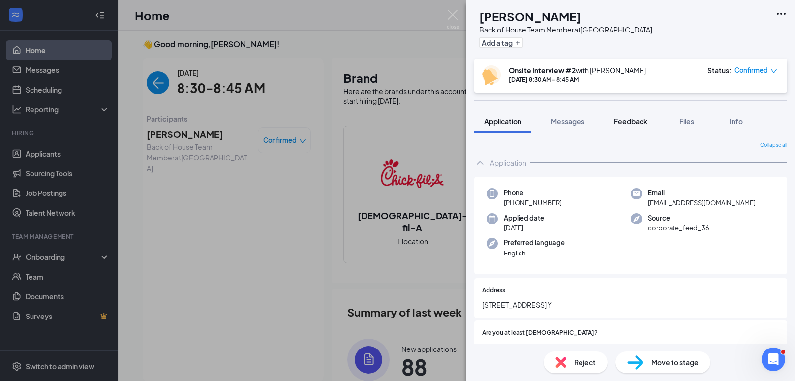
click at [396, 119] on span "Feedback" at bounding box center [630, 121] width 33 height 9
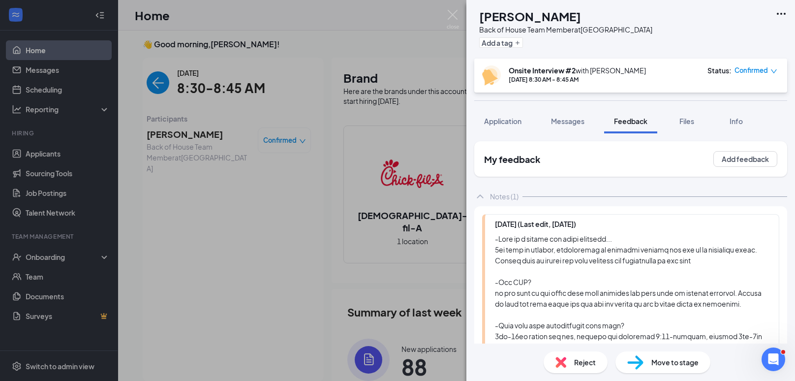
click at [396, 175] on div "My feedback Add feedback" at bounding box center [630, 158] width 313 height 35
click at [396, 166] on button "Add feedback" at bounding box center [745, 159] width 64 height 16
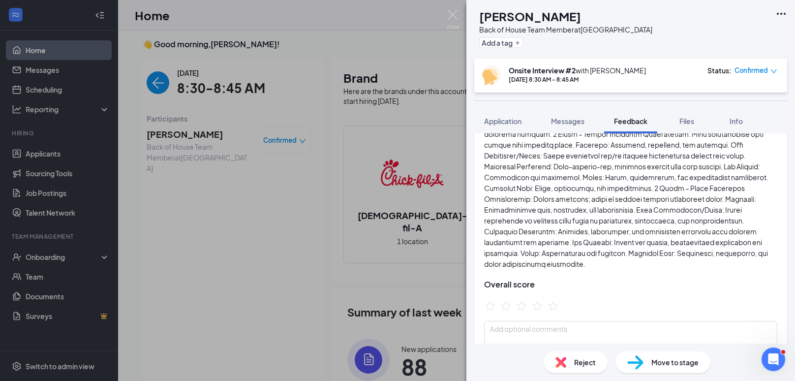
scroll to position [245, 0]
click at [396, 301] on icon "StarBorder" at bounding box center [537, 306] width 11 height 10
click at [396, 328] on textarea at bounding box center [630, 345] width 293 height 48
type textarea "w"
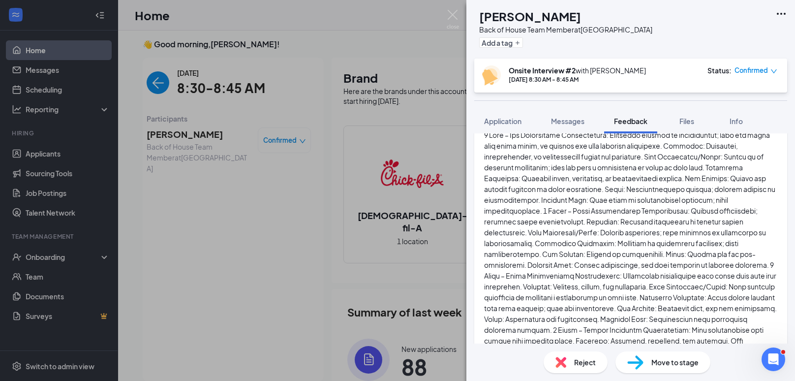
scroll to position [0, 0]
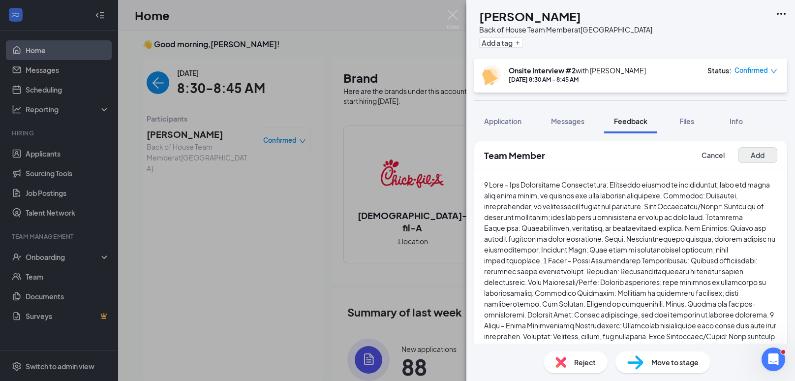
type textarea "great interview. used to manual labor as he was working in landscaping and floo…"
click at [396, 151] on button "Add" at bounding box center [757, 155] width 39 height 16
click at [396, 148] on button "Add" at bounding box center [757, 155] width 39 height 16
click at [396, 137] on div "Team Member Cancel Add Overall score great interview. used to manual labor as h…" at bounding box center [630, 238] width 329 height 210
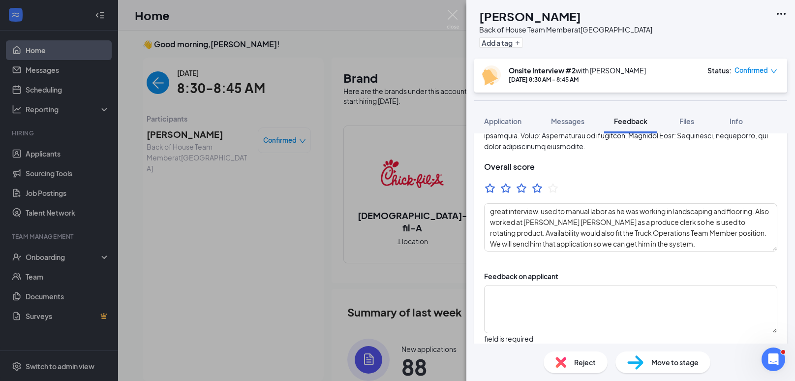
scroll to position [361, 0]
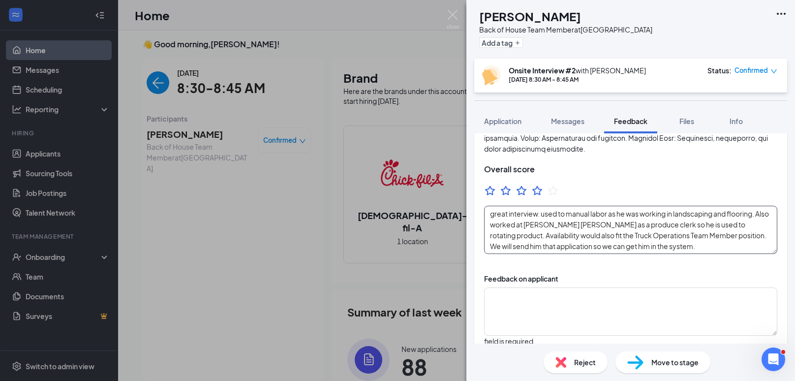
drag, startPoint x: 663, startPoint y: 236, endPoint x: 481, endPoint y: 194, distance: 186.2
click at [396, 194] on div "Overall score great interview. used to manual labor as he was working in landsc…" at bounding box center [630, 36] width 313 height 455
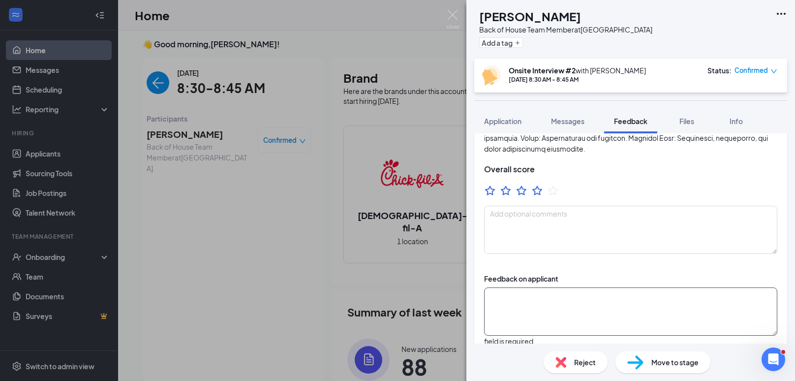
click at [396, 300] on textarea at bounding box center [630, 311] width 293 height 48
paste textarea "great interview. used to manual labor as he was working in landscaping and floo…"
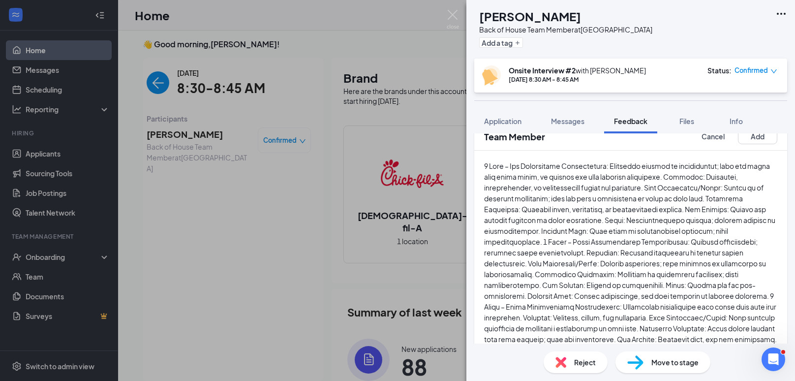
scroll to position [0, 0]
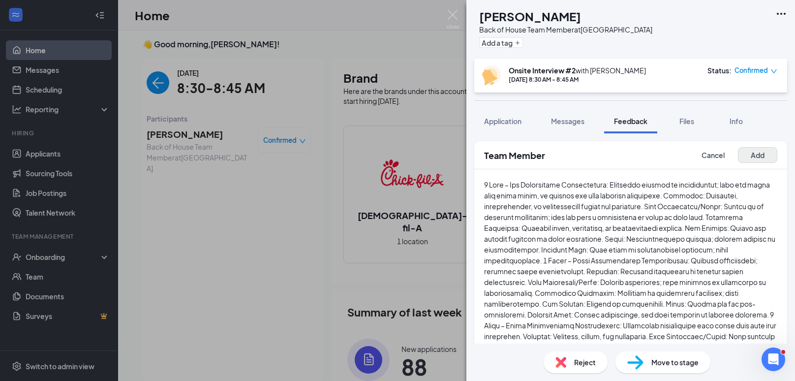
type textarea "great interview. used to manual labor as he was working in landscaping and floo…"
click at [396, 153] on button "Add" at bounding box center [757, 155] width 39 height 16
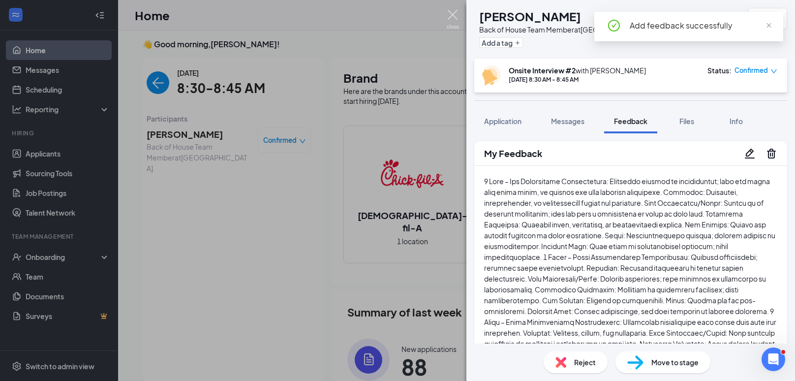
click at [396, 17] on img at bounding box center [453, 19] width 12 height 19
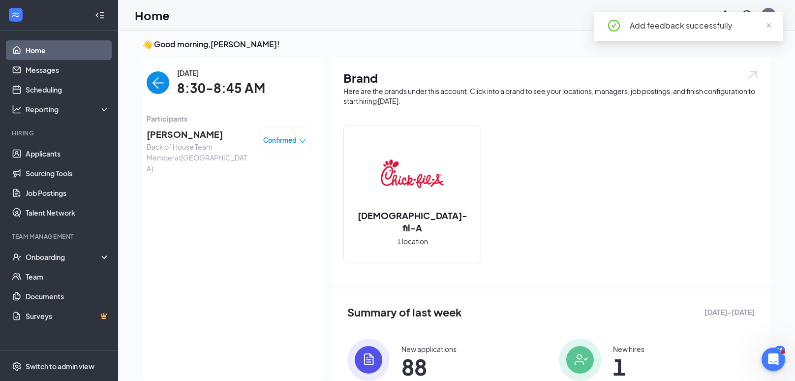
click at [176, 128] on span "[PERSON_NAME]" at bounding box center [198, 134] width 103 height 14
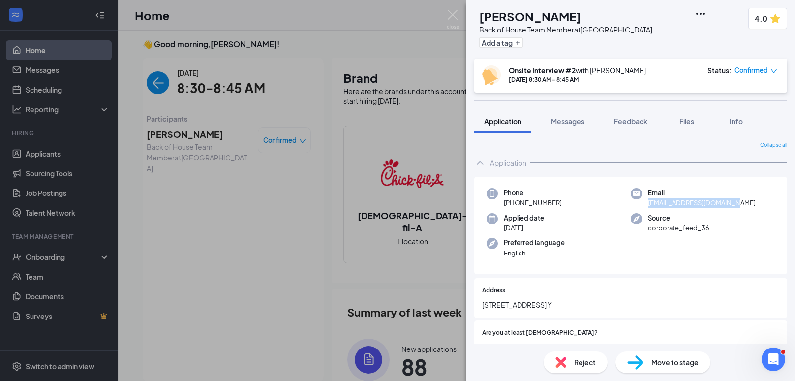
drag, startPoint x: 737, startPoint y: 202, endPoint x: 646, endPoint y: 207, distance: 90.2
click at [396, 207] on div "Email [EMAIL_ADDRESS][DOMAIN_NAME]" at bounding box center [703, 198] width 144 height 20
copy span "[EMAIL_ADDRESS][DOMAIN_NAME]"
click at [145, 132] on div "AB [PERSON_NAME] Back of House Team Member at [GEOGRAPHIC_DATA] Add a tag 4.0 O…" at bounding box center [397, 190] width 795 height 381
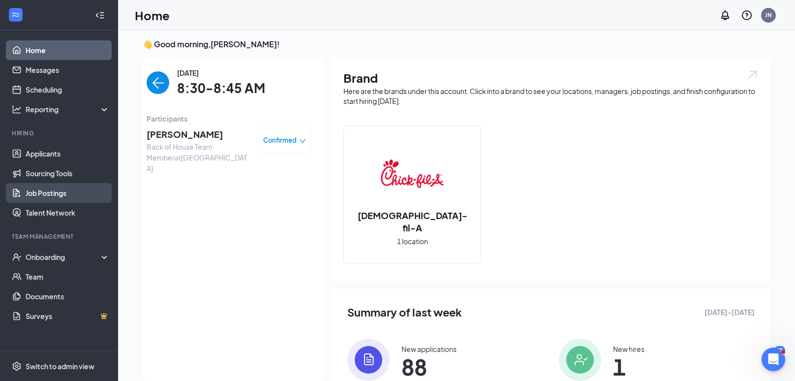
click at [67, 199] on link "Job Postings" at bounding box center [68, 193] width 84 height 20
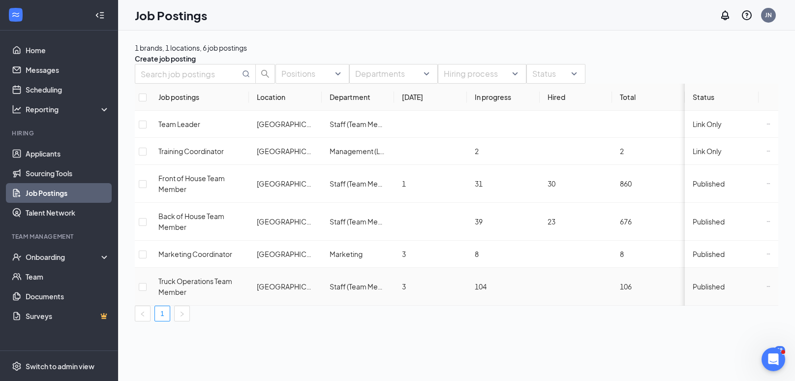
click at [396, 287] on icon "Ellipses" at bounding box center [769, 286] width 4 height 4
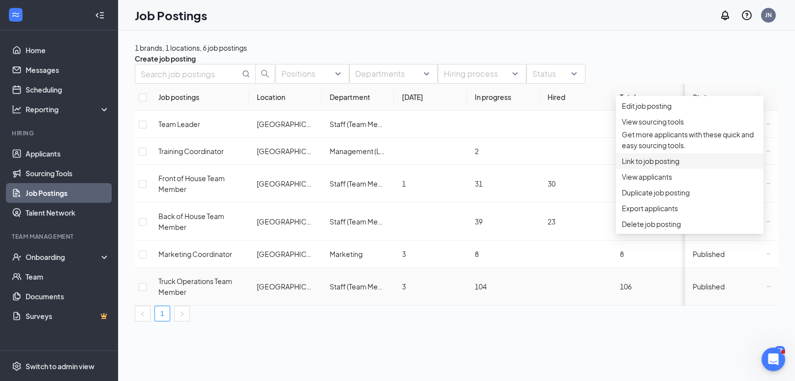
click at [396, 166] on span "Link to job posting" at bounding box center [690, 160] width 136 height 11
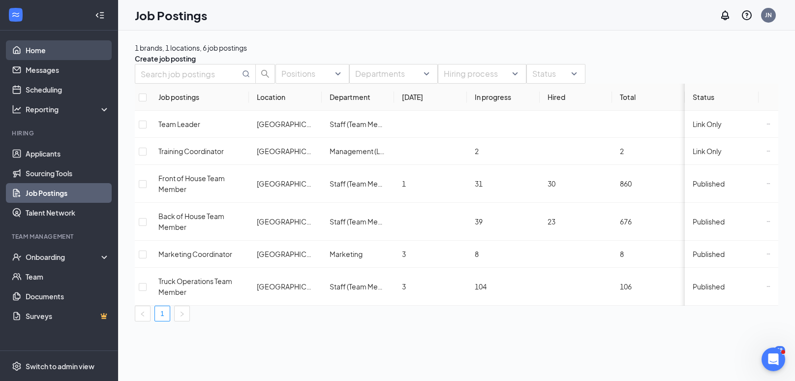
click at [42, 55] on link "Home" at bounding box center [68, 50] width 84 height 20
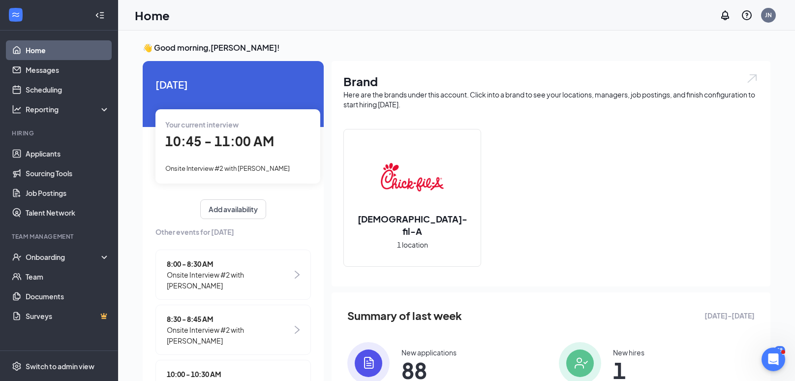
click at [243, 151] on div "10:45 - 11:00 AM" at bounding box center [237, 141] width 145 height 20
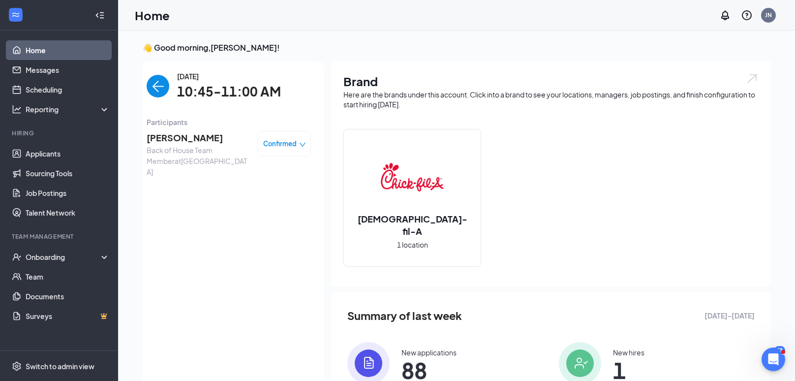
scroll to position [3, 0]
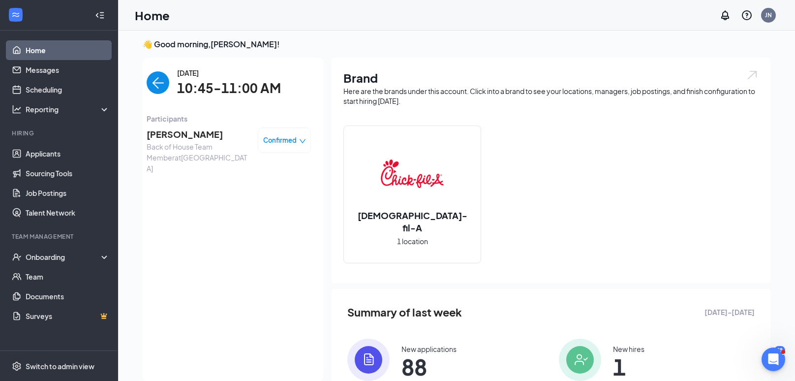
click at [189, 137] on span "[PERSON_NAME]" at bounding box center [198, 134] width 103 height 14
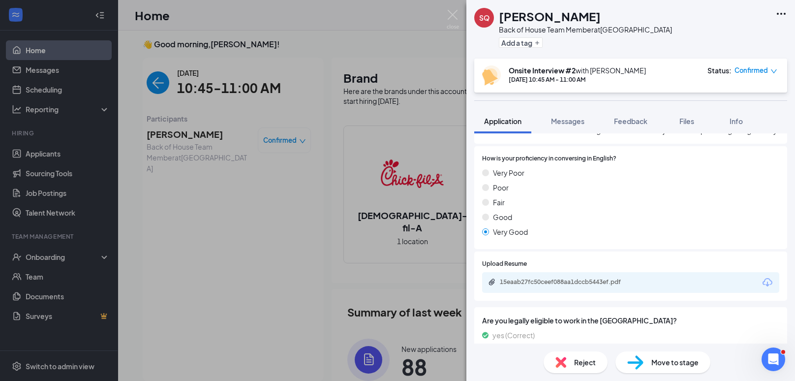
scroll to position [689, 0]
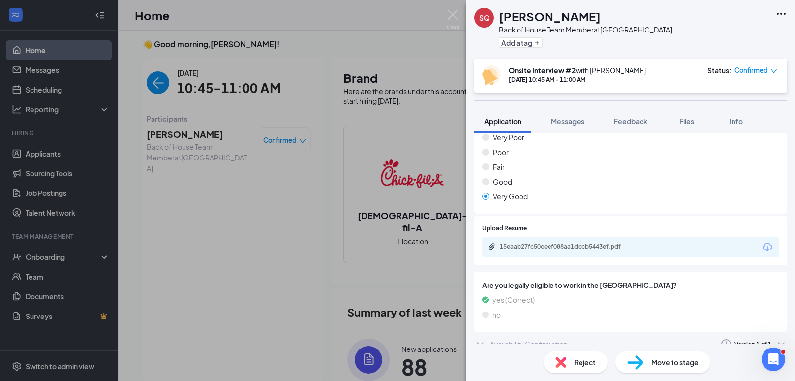
click at [396, 243] on div "15eaab27fc50ceef088aa1dccb5443ef.pdf" at bounding box center [630, 247] width 297 height 21
click at [396, 243] on div "15eaab27fc50ceef088aa1dccb5443ef.pdf" at bounding box center [569, 247] width 138 height 8
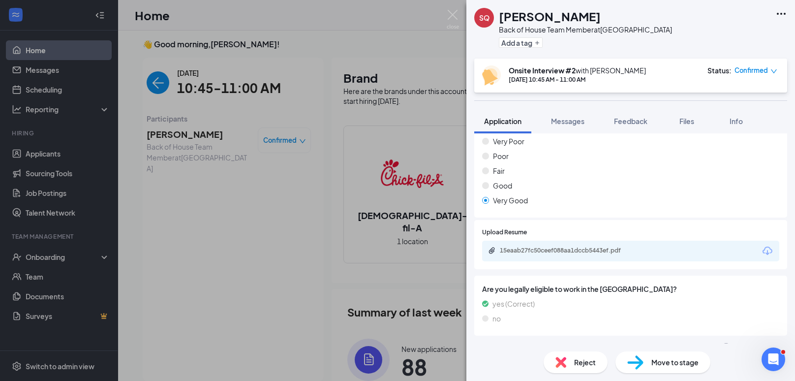
click at [396, 362] on span "Reject" at bounding box center [585, 362] width 22 height 11
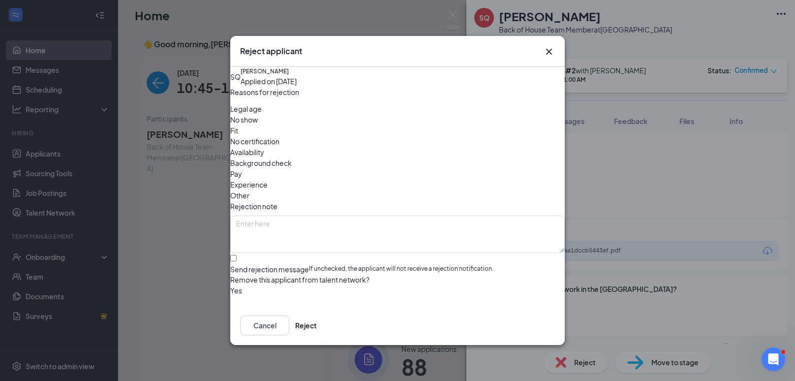
click at [258, 125] on span "No show" at bounding box center [244, 119] width 28 height 11
click at [317, 322] on button "Reject" at bounding box center [306, 325] width 22 height 20
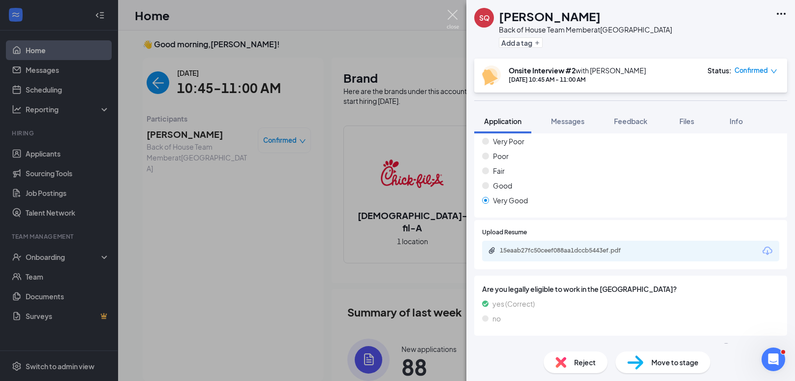
click at [396, 13] on img at bounding box center [453, 19] width 12 height 19
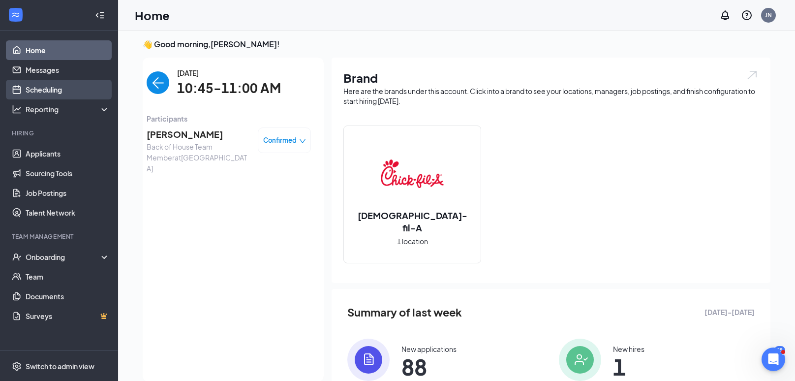
click at [66, 84] on link "Scheduling" at bounding box center [68, 90] width 84 height 20
